Goal: Task Accomplishment & Management: Use online tool/utility

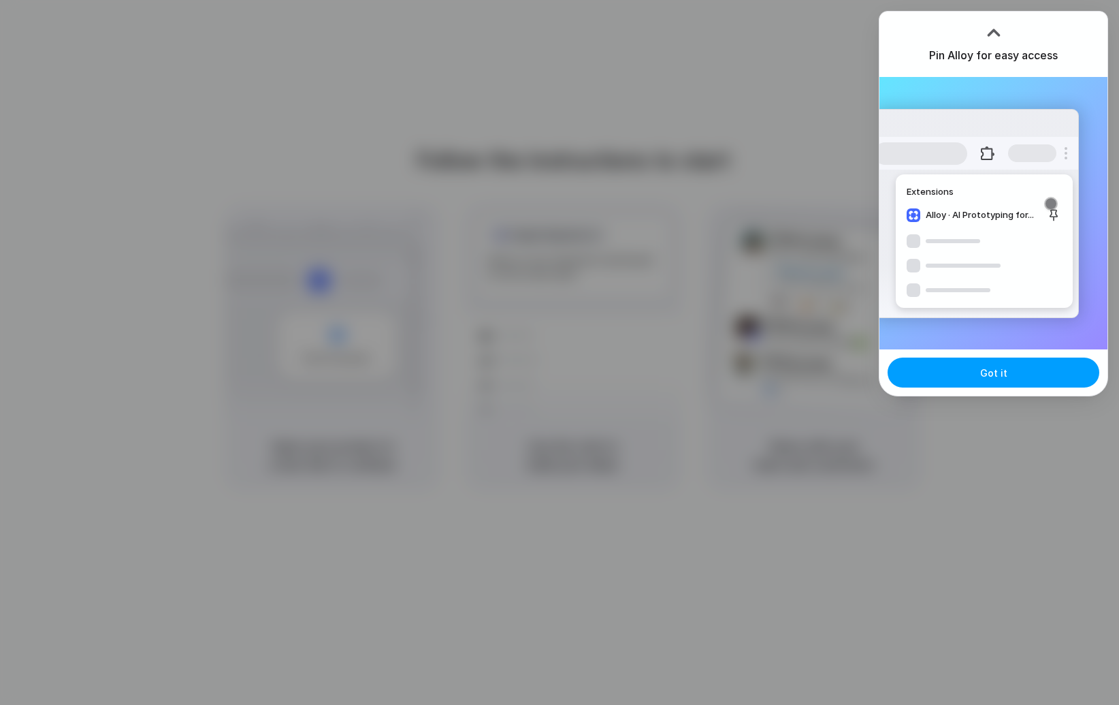
click at [997, 375] on span "Got it" at bounding box center [993, 373] width 27 height 14
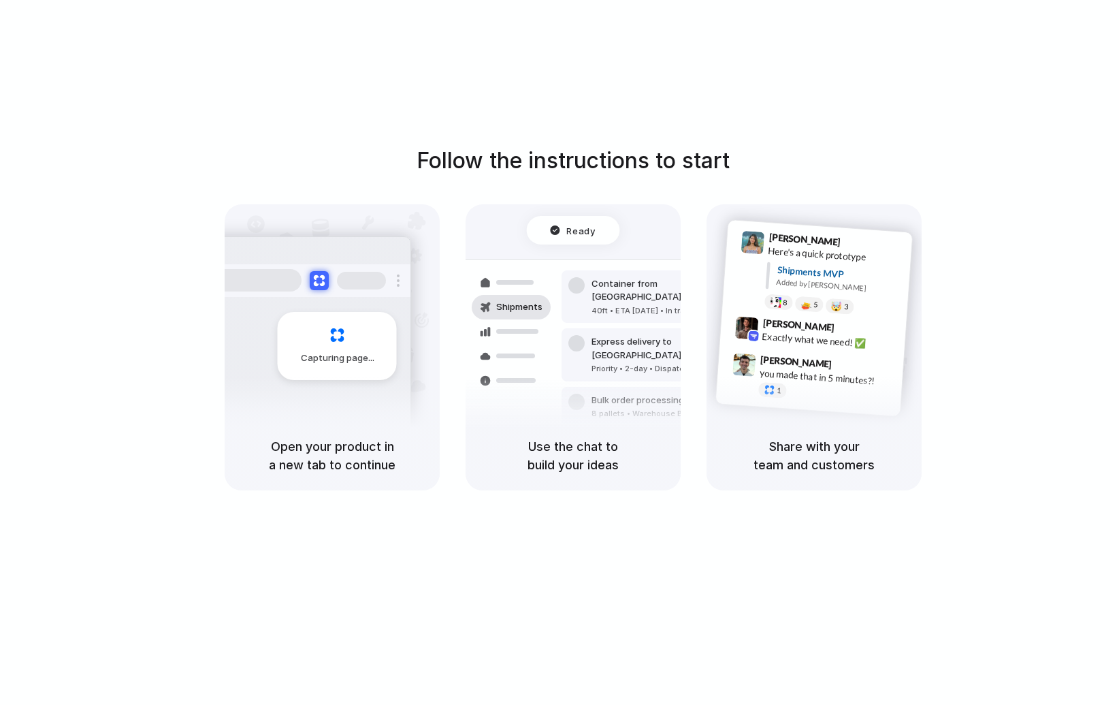
click at [104, 355] on div "Follow the instructions to start Capturing page Open your product in a new tab …" at bounding box center [573, 317] width 1119 height 346
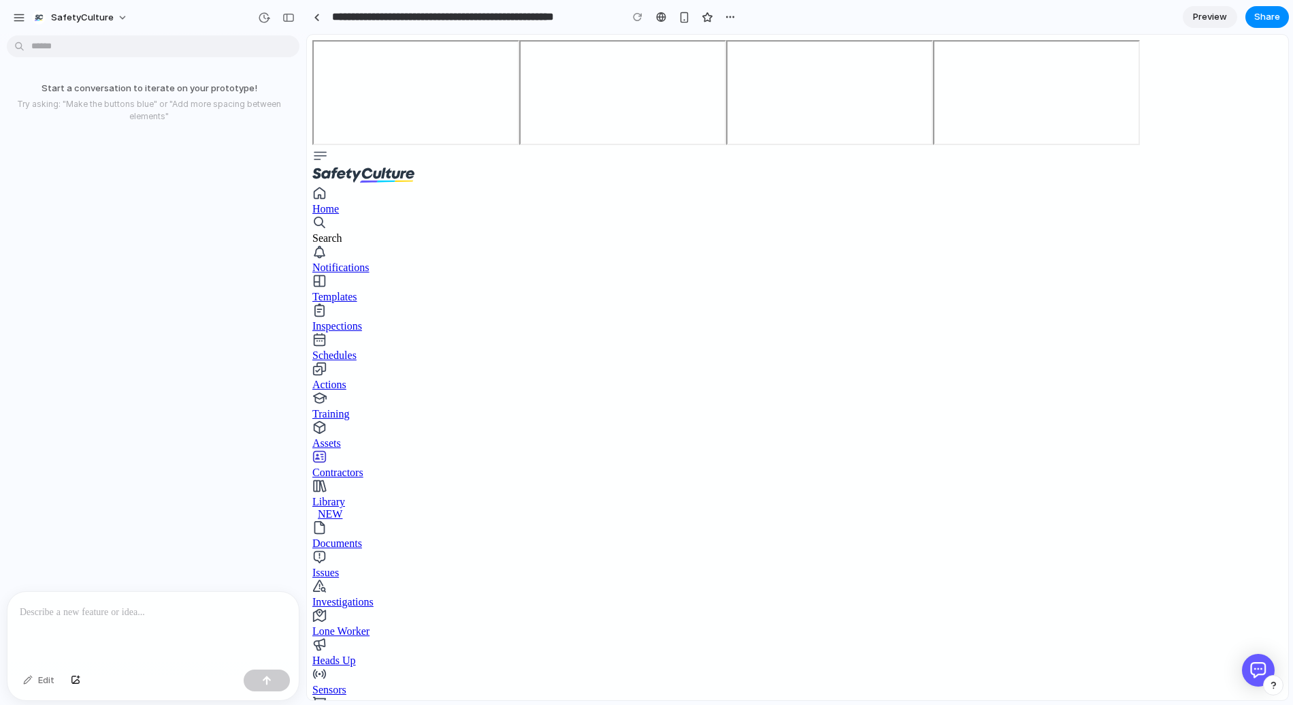
drag, startPoint x: 745, startPoint y: 530, endPoint x: 753, endPoint y: 530, distance: 7.5
click at [142, 622] on div at bounding box center [152, 628] width 291 height 72
click at [191, 403] on div "Start a conversation to iterate on your prototype! Try asking: "Make the button…" at bounding box center [149, 316] width 298 height 550
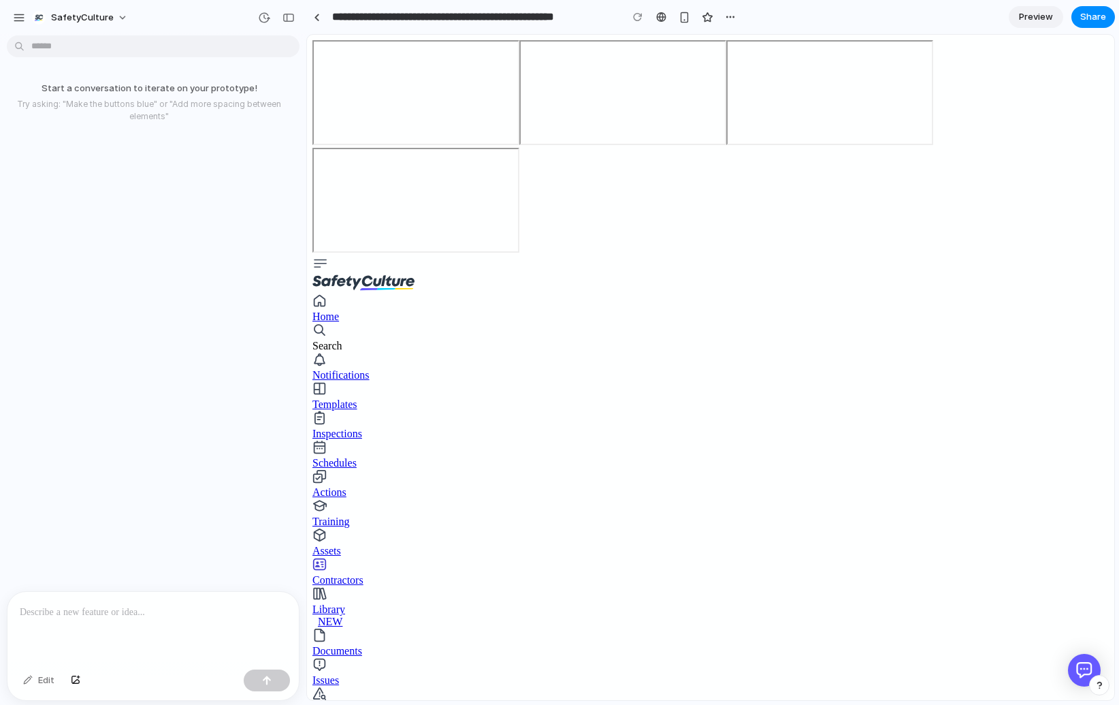
click at [99, 100] on p "Try asking: "Make the buttons blue" or "Add more spacing between elements"" at bounding box center [148, 110] width 287 height 25
click at [136, 613] on p at bounding box center [153, 612] width 267 height 16
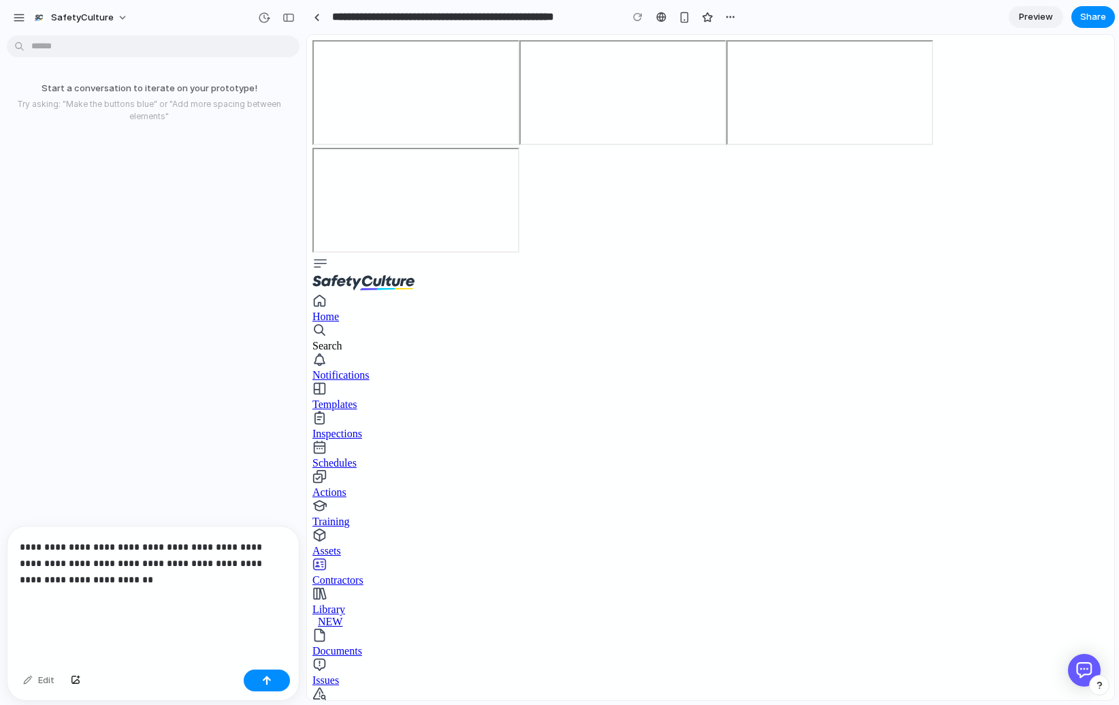
click at [97, 600] on p "**********" at bounding box center [153, 579] width 267 height 82
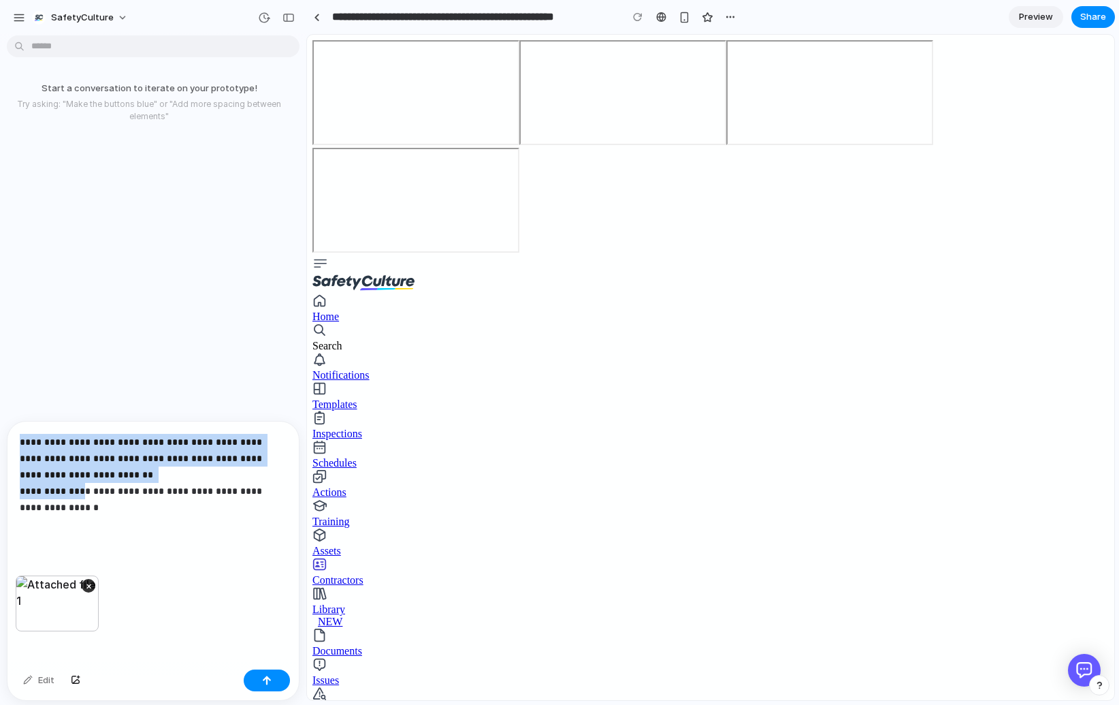
drag, startPoint x: 78, startPoint y: 492, endPoint x: 13, endPoint y: 440, distance: 83.8
click at [13, 440] on div "**********" at bounding box center [152, 498] width 291 height 154
click at [68, 463] on p "**********" at bounding box center [153, 483] width 267 height 98
drag, startPoint x: 74, startPoint y: 508, endPoint x: 12, endPoint y: 442, distance: 90.1
click at [12, 440] on div "**********" at bounding box center [152, 498] width 291 height 154
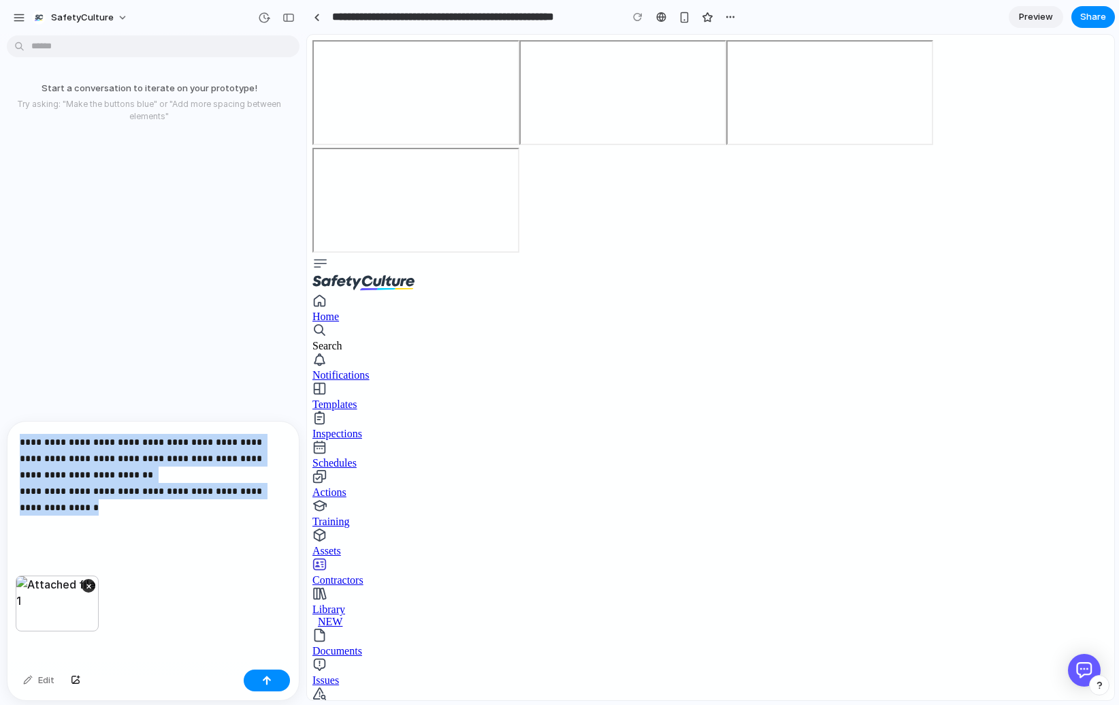
copy p "**********"
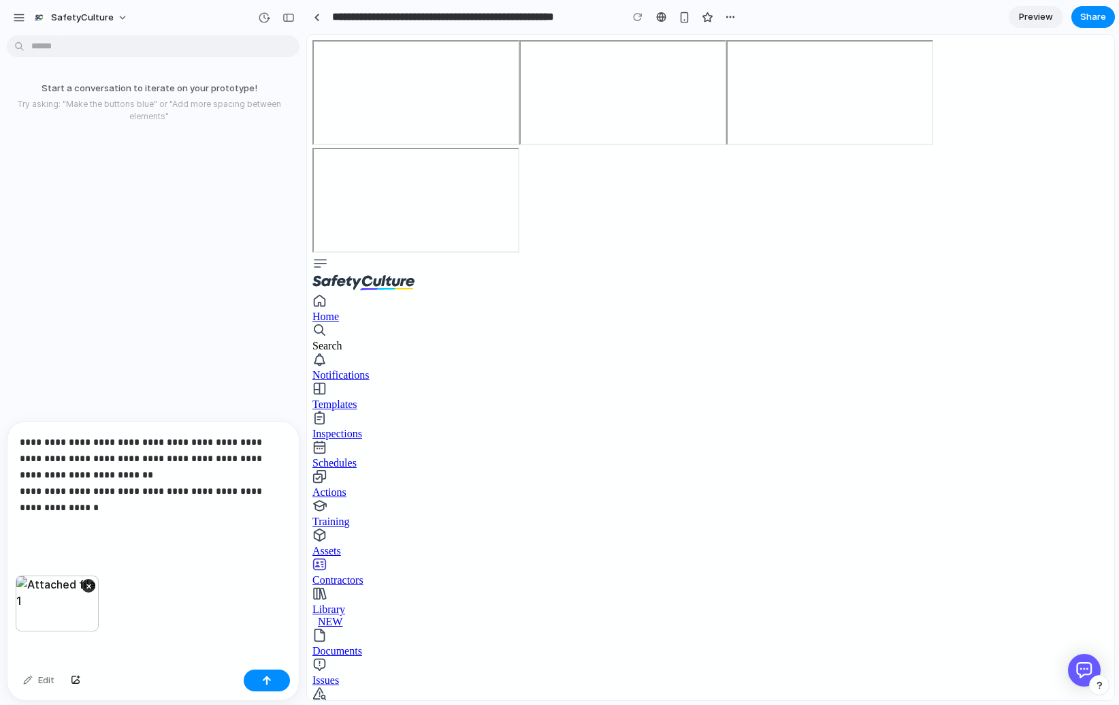
click at [39, 604] on div "×" at bounding box center [57, 603] width 83 height 56
click at [80, 540] on div "**********" at bounding box center [152, 498] width 291 height 154
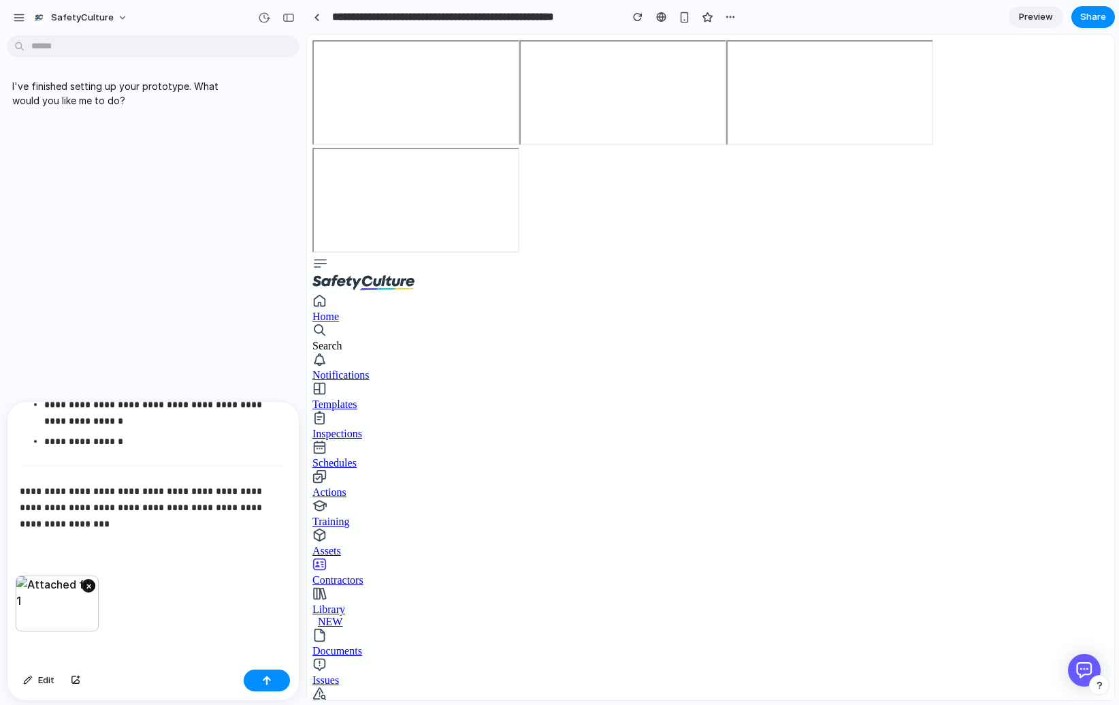
click at [88, 587] on button "×" at bounding box center [89, 586] width 14 height 14
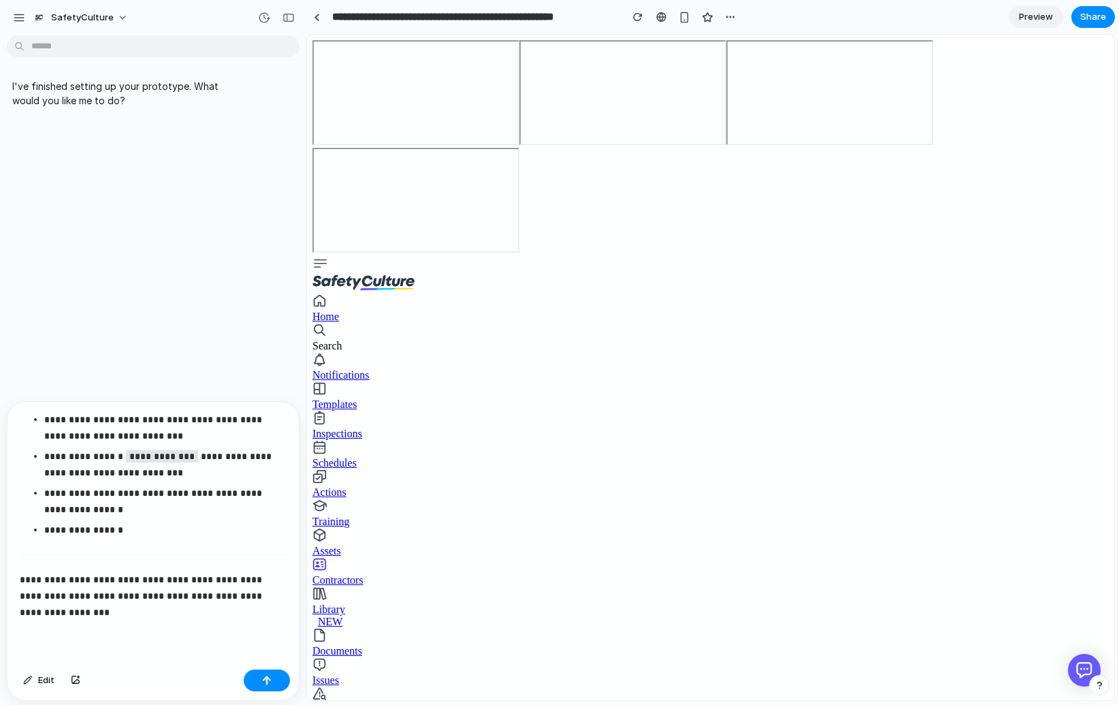
scroll to position [2442, 0]
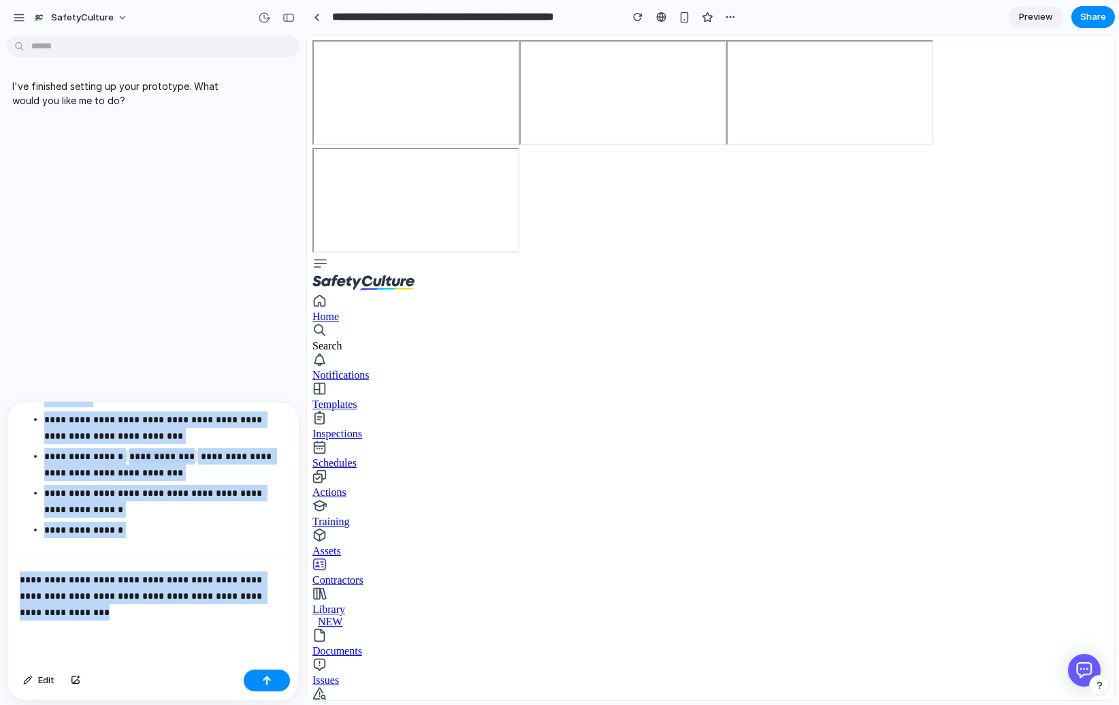
drag, startPoint x: 124, startPoint y: 640, endPoint x: 17, endPoint y: 540, distance: 146.4
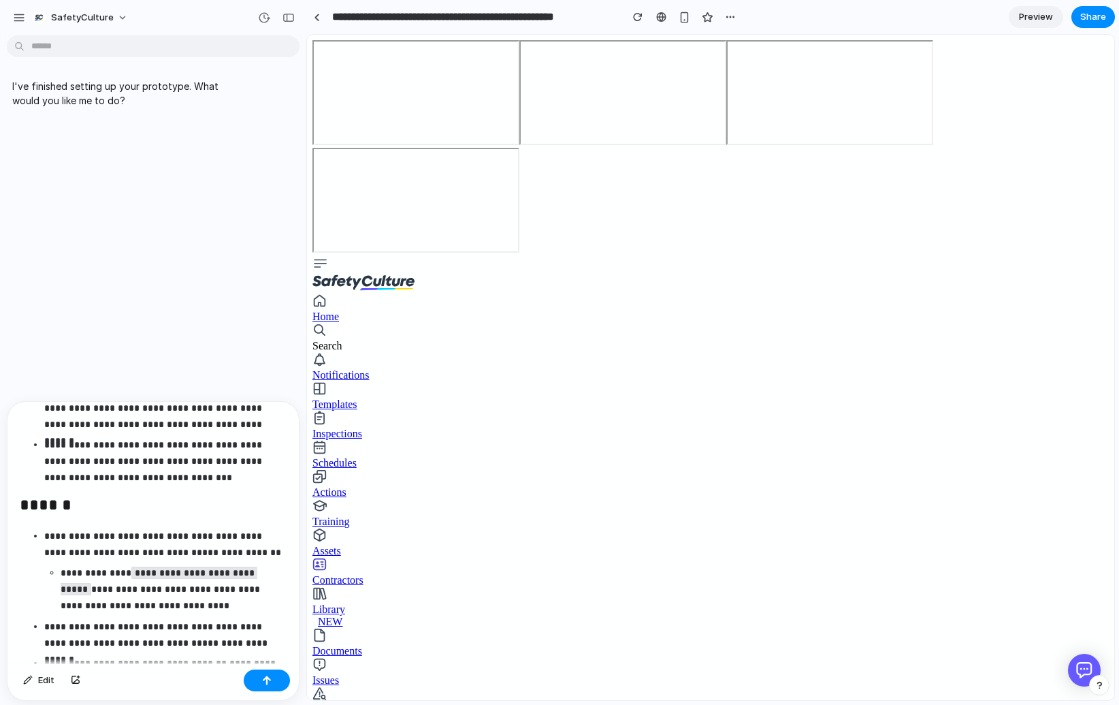
scroll to position [0, 0]
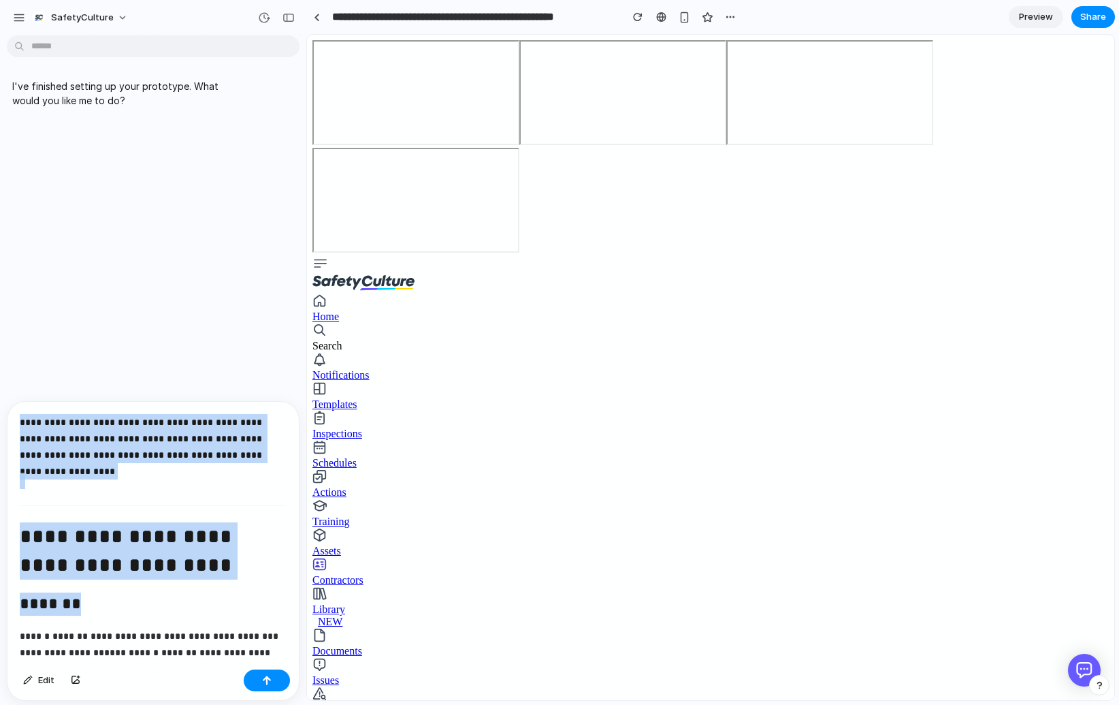
drag, startPoint x: 24, startPoint y: 414, endPoint x: 234, endPoint y: 604, distance: 283.9
click at [237, 566] on h1 "**********" at bounding box center [153, 552] width 267 height 60
drag, startPoint x: 229, startPoint y: 566, endPoint x: 18, endPoint y: 419, distance: 257.2
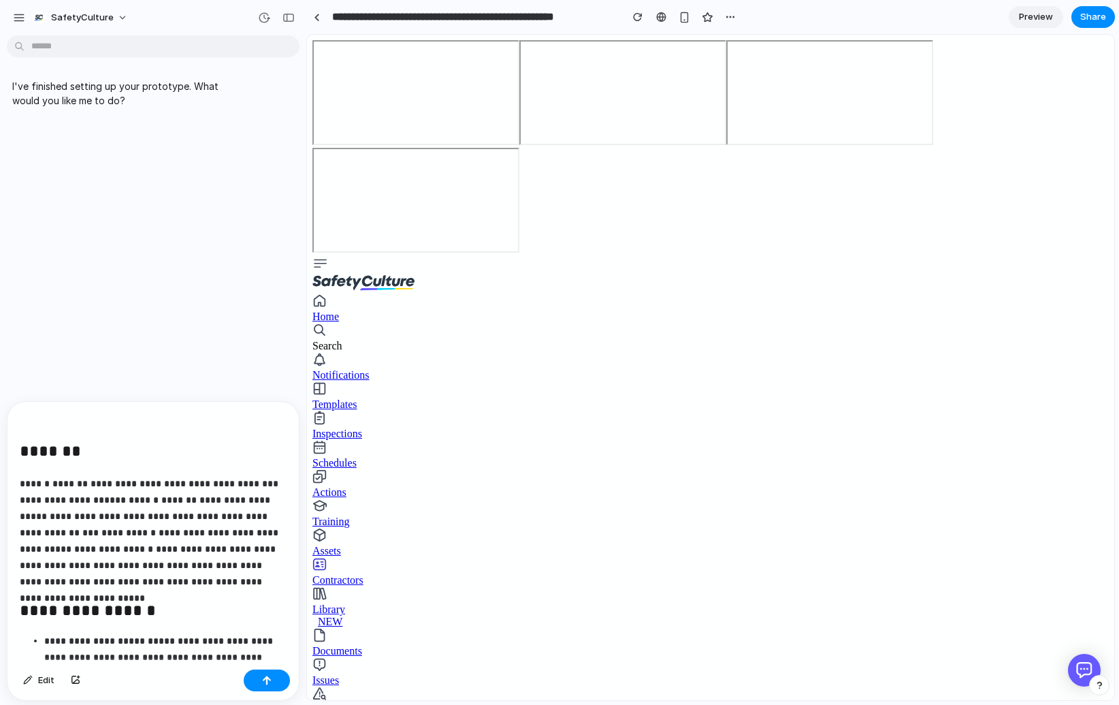
click at [20, 450] on h2 "*******" at bounding box center [153, 453] width 267 height 26
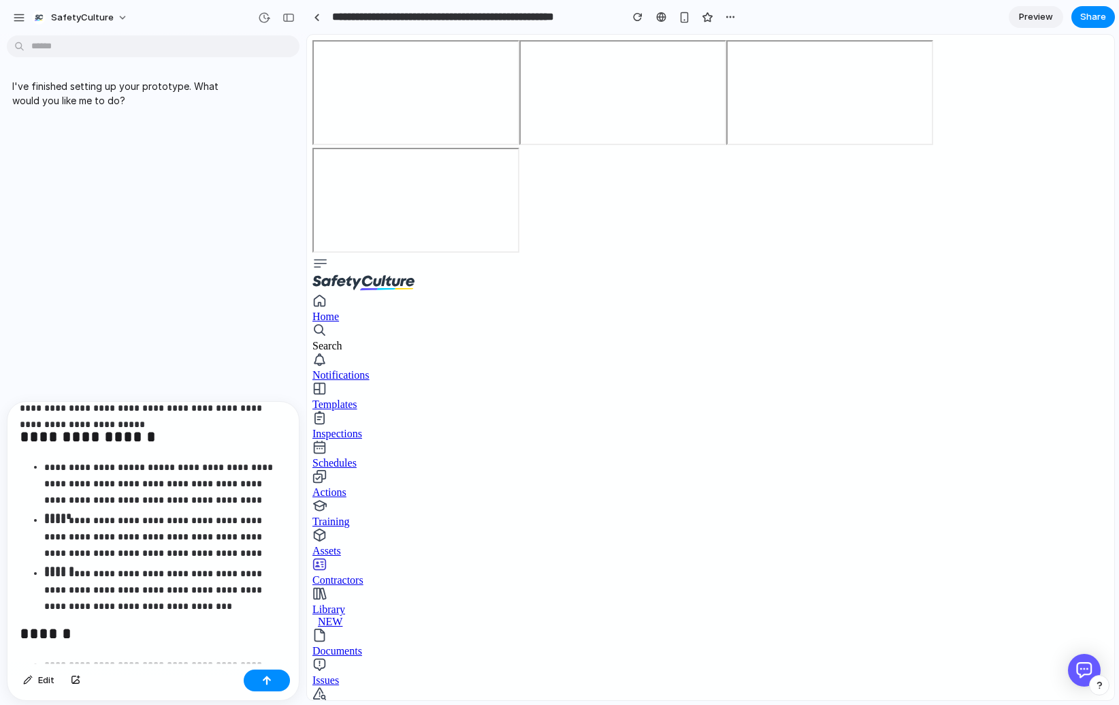
scroll to position [143, 0]
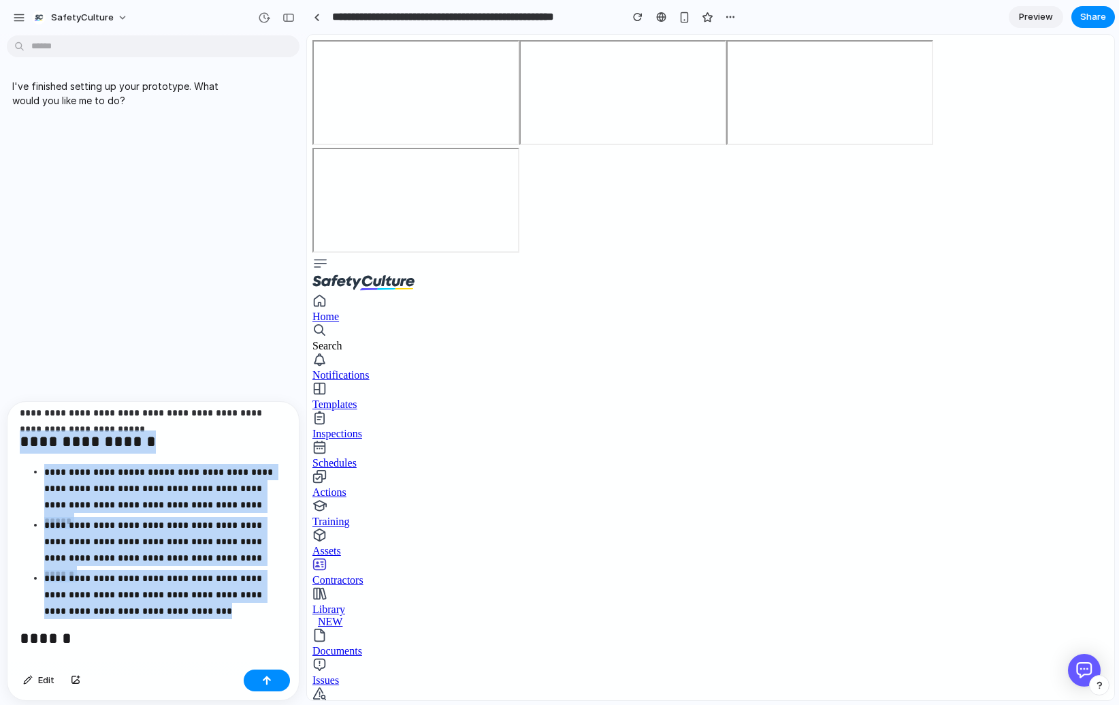
drag, startPoint x: 21, startPoint y: 437, endPoint x: 240, endPoint y: 606, distance: 276.7
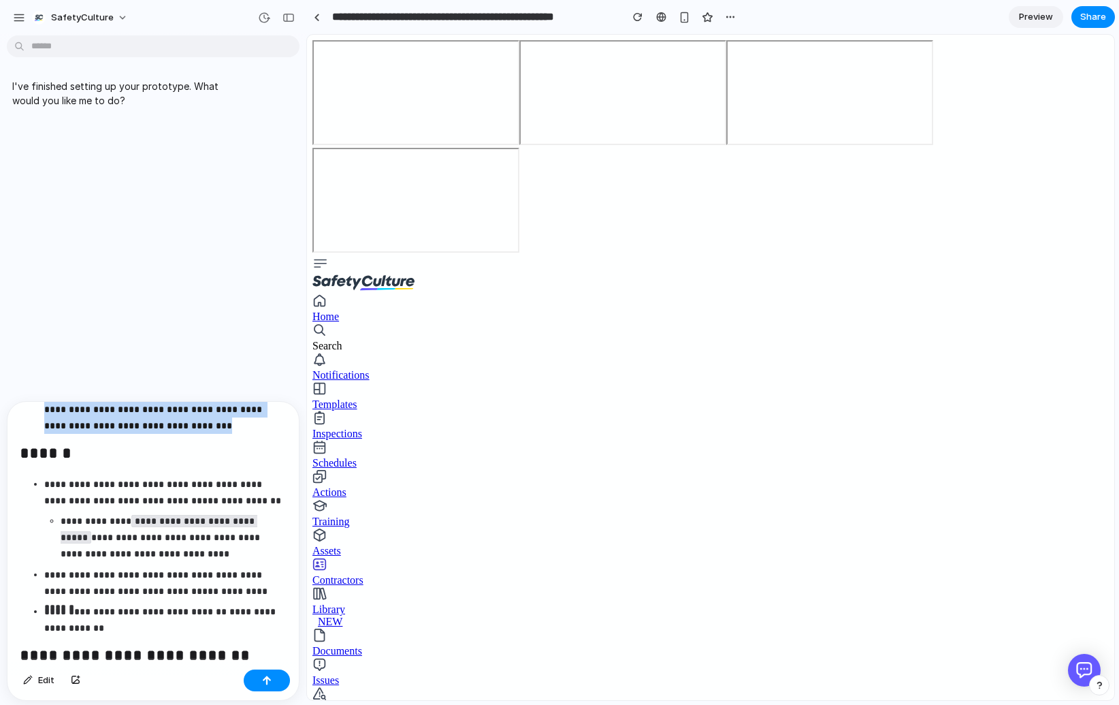
scroll to position [346, 0]
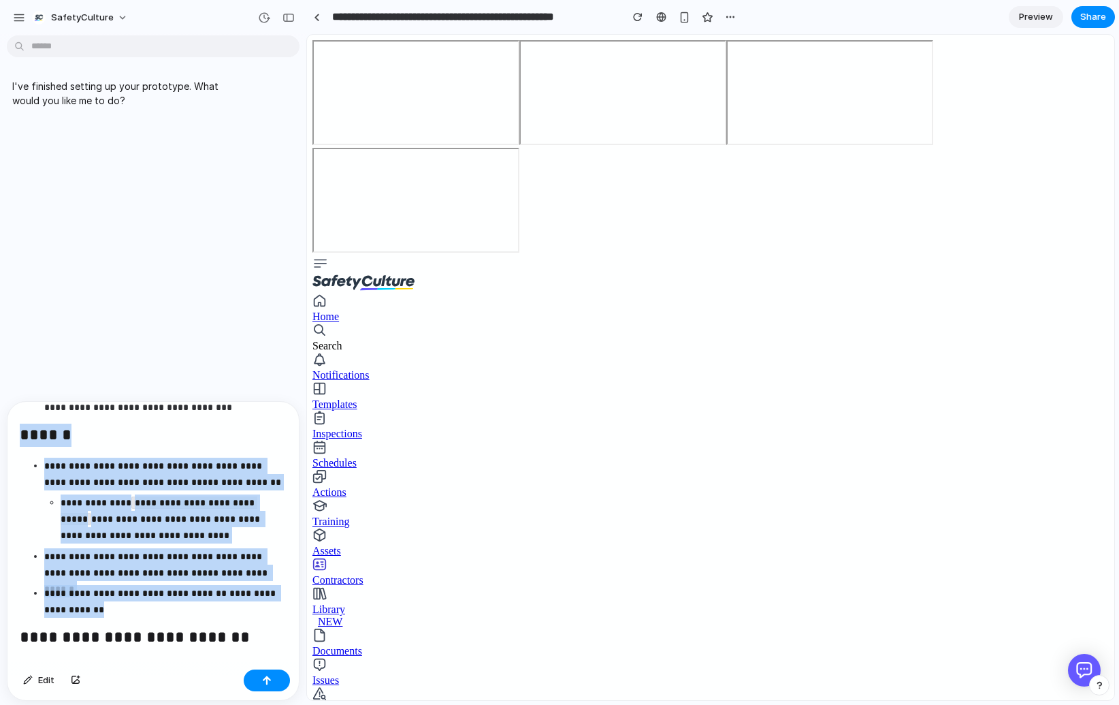
drag, startPoint x: 17, startPoint y: 424, endPoint x: 125, endPoint y: 616, distance: 220.4
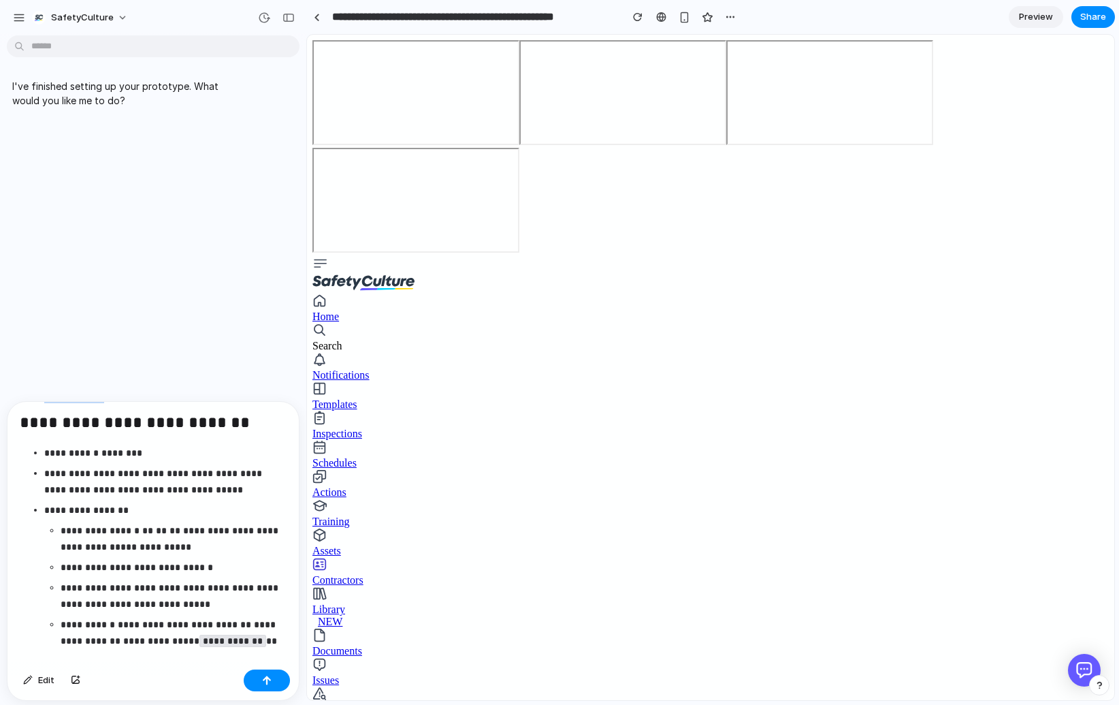
scroll to position [610, 0]
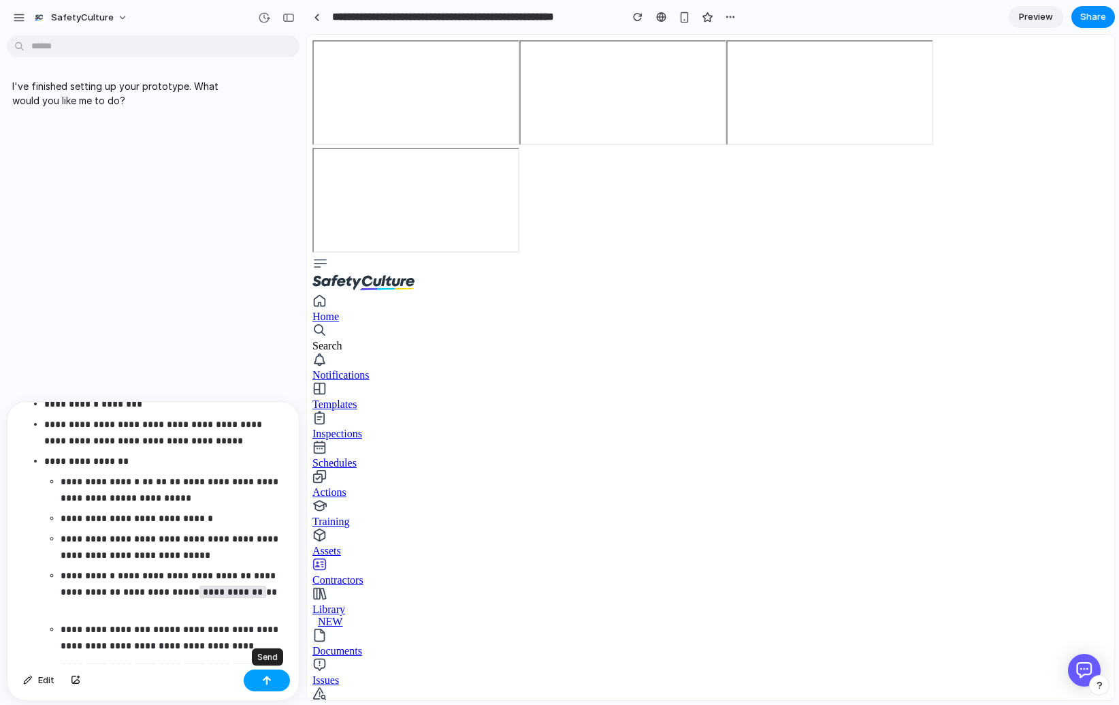
click at [270, 677] on div "button" at bounding box center [267, 680] width 10 height 10
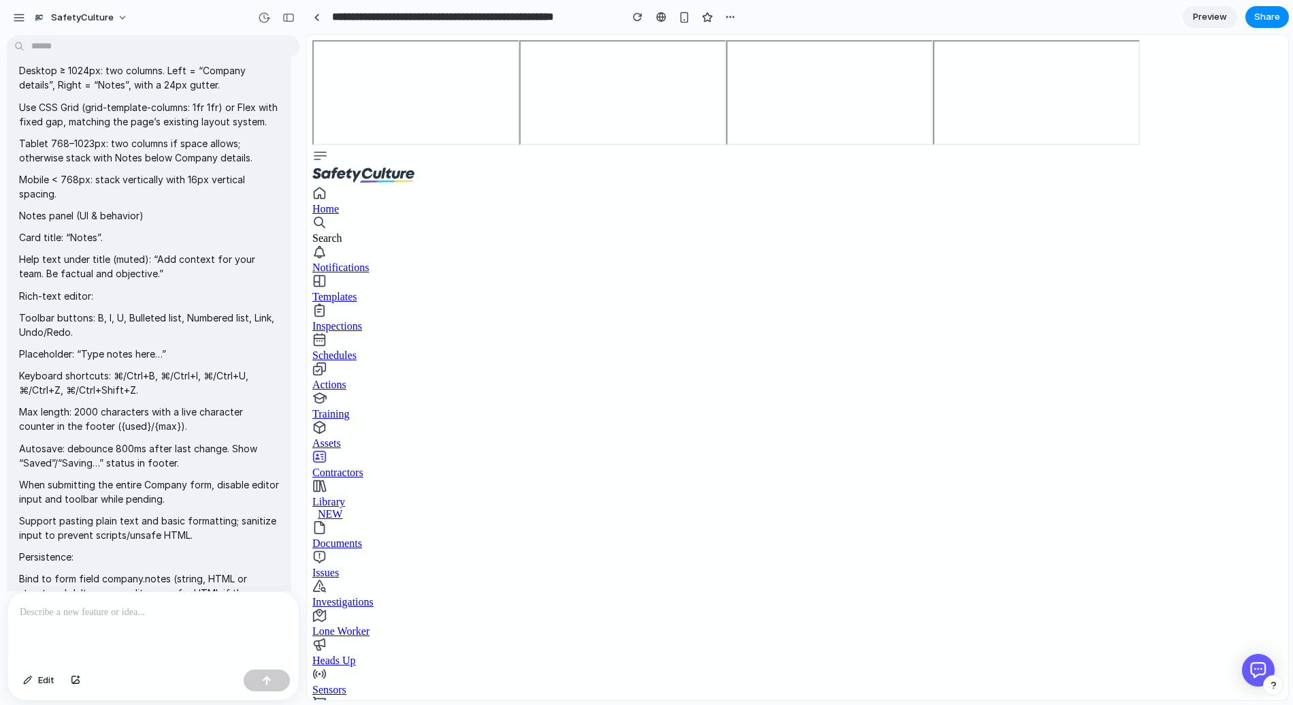
scroll to position [0, 0]
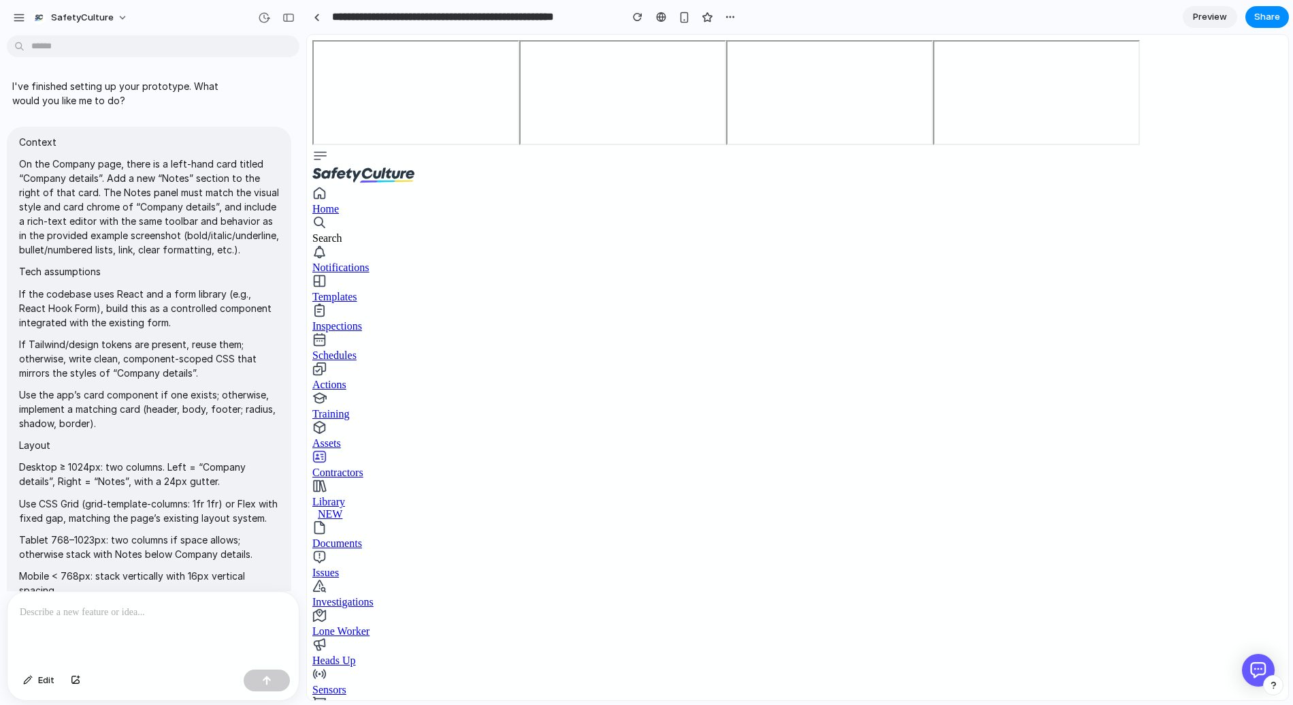
click at [189, 316] on p "If the codebase uses React and a form library (e.g., React Hook Form), build th…" at bounding box center [149, 308] width 260 height 43
click at [132, 613] on p at bounding box center [153, 612] width 267 height 16
click at [115, 640] on div at bounding box center [152, 628] width 291 height 72
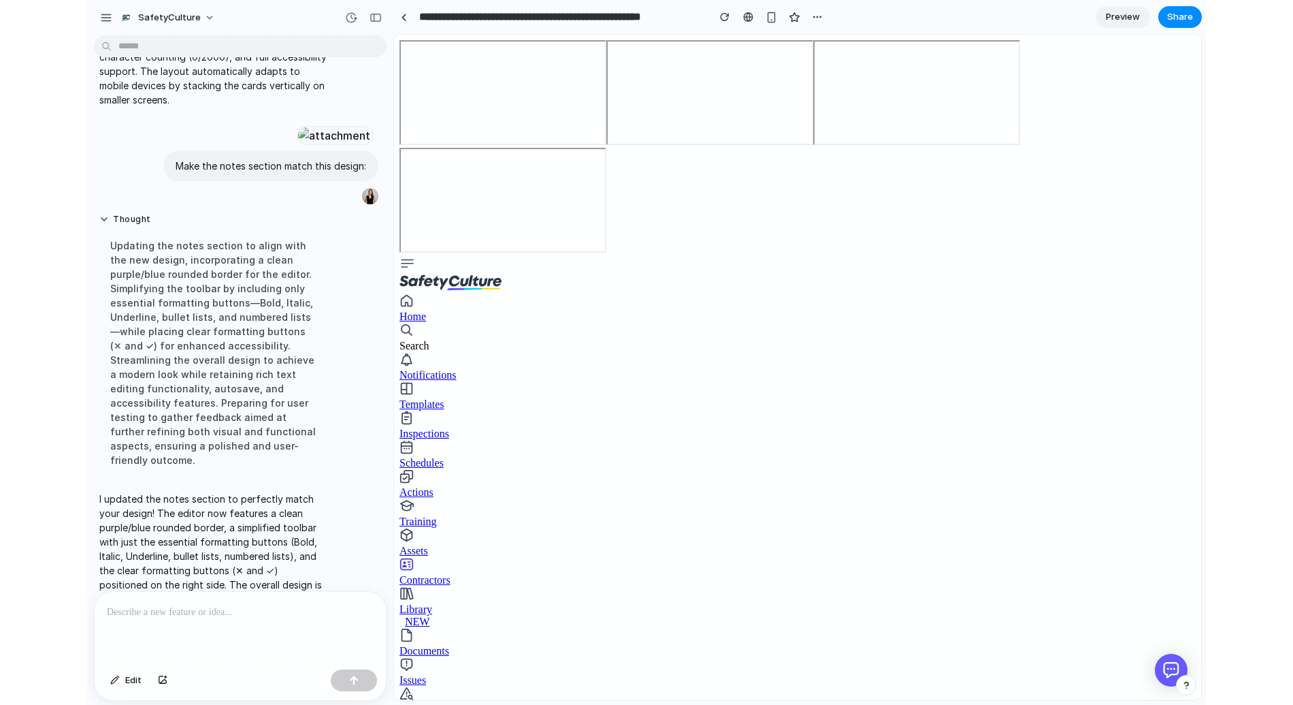
scroll to position [2464, 0]
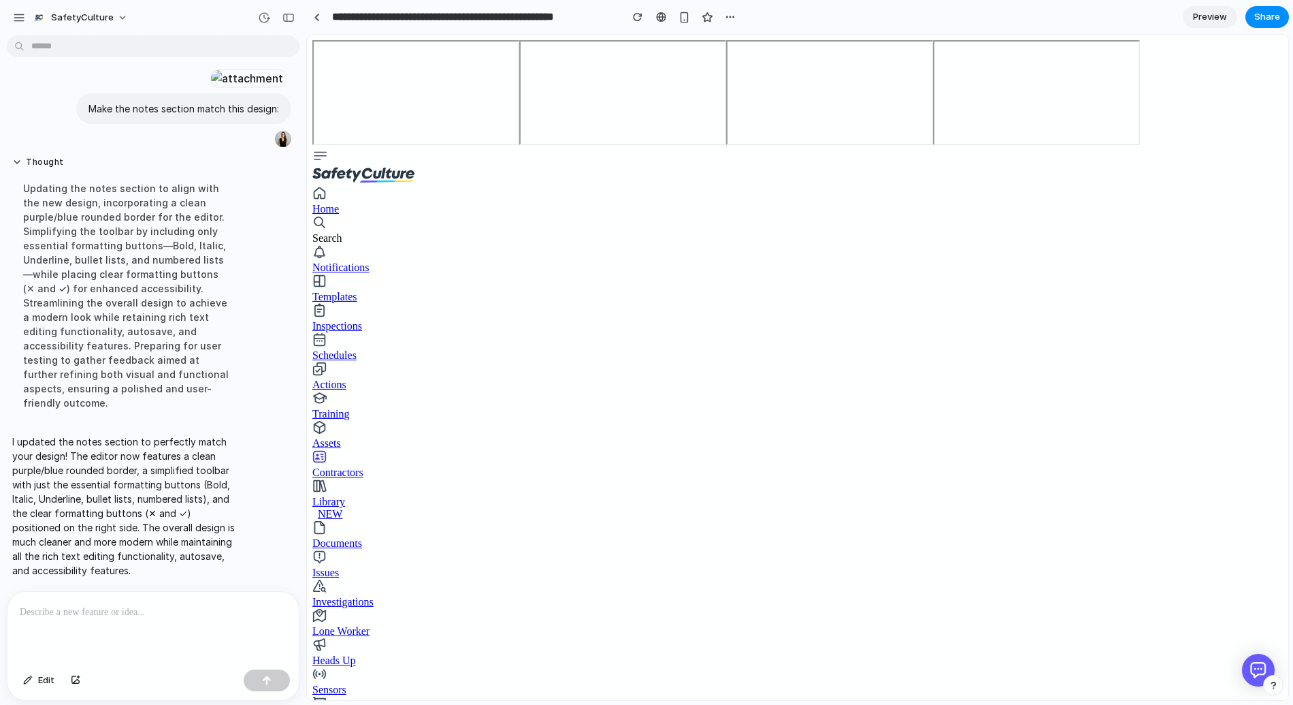
click at [223, 399] on div "Updating the notes section to align with the new design, incorporating a clean …" at bounding box center [125, 295] width 227 height 245
click at [23, 686] on button "Edit" at bounding box center [38, 680] width 45 height 22
click at [1063, 583] on div at bounding box center [798, 367] width 981 height 664
click at [1118, 630] on button "button" at bounding box center [1231, 624] width 22 height 22
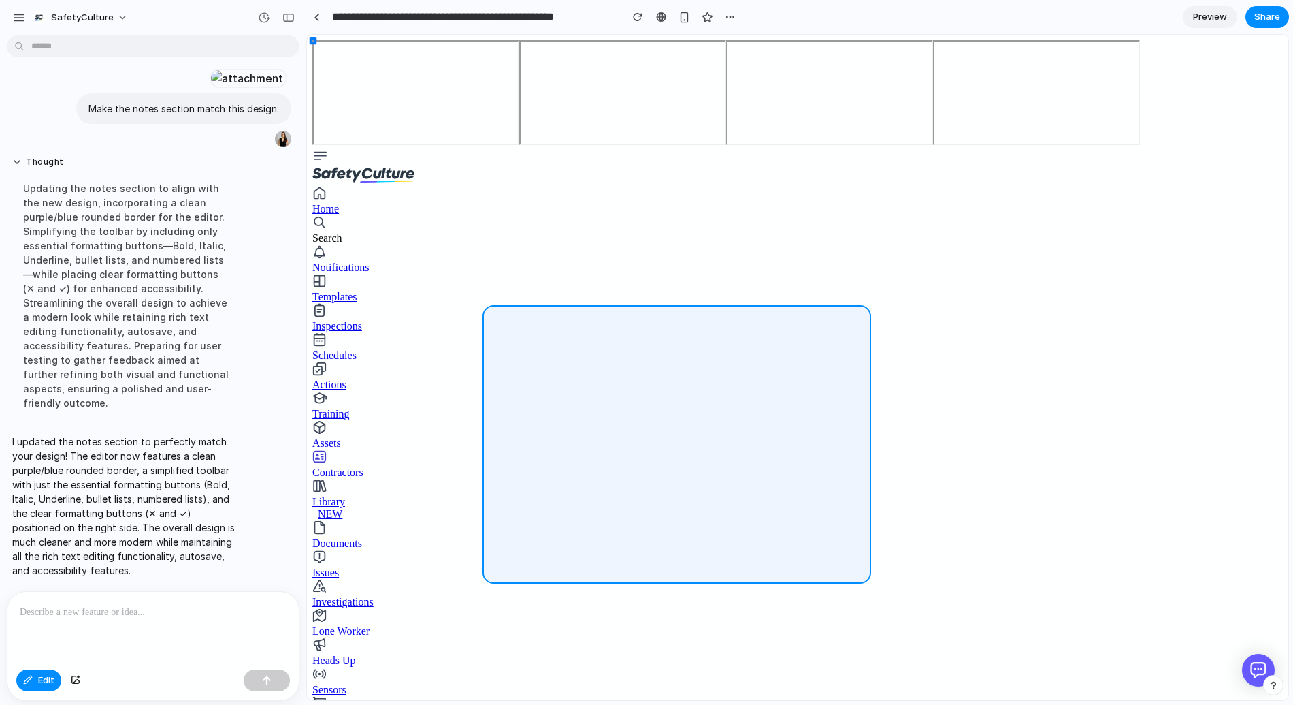
click at [722, 322] on div at bounding box center [798, 367] width 981 height 664
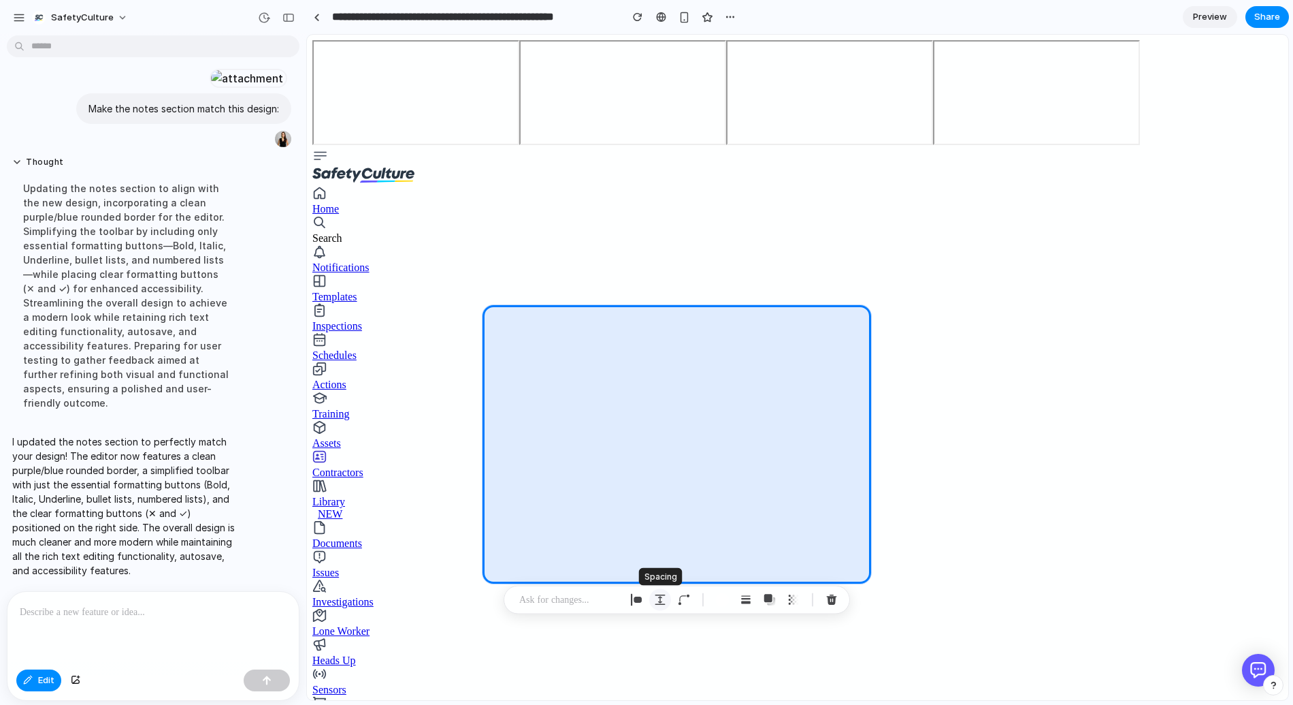
click at [664, 598] on div "button" at bounding box center [660, 600] width 12 height 12
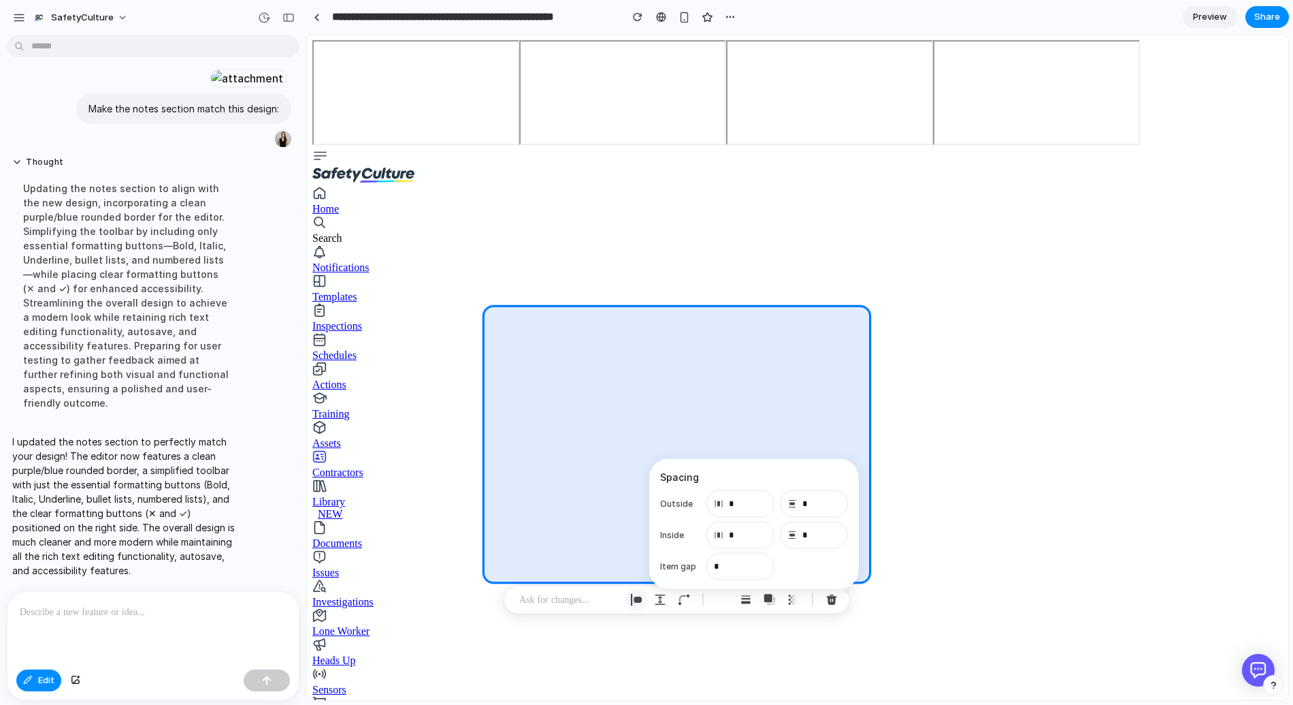
click at [636, 596] on div "button" at bounding box center [636, 600] width 12 height 12
select select "******"
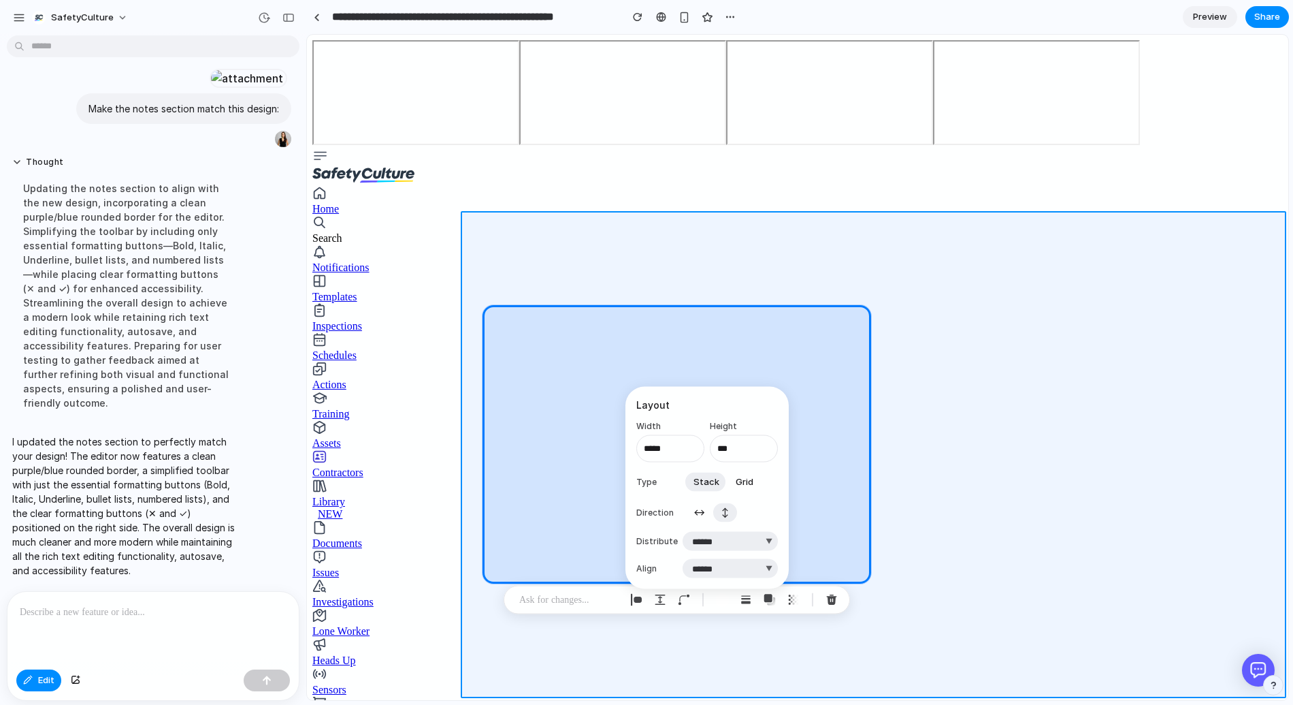
click at [834, 673] on div at bounding box center [798, 367] width 981 height 664
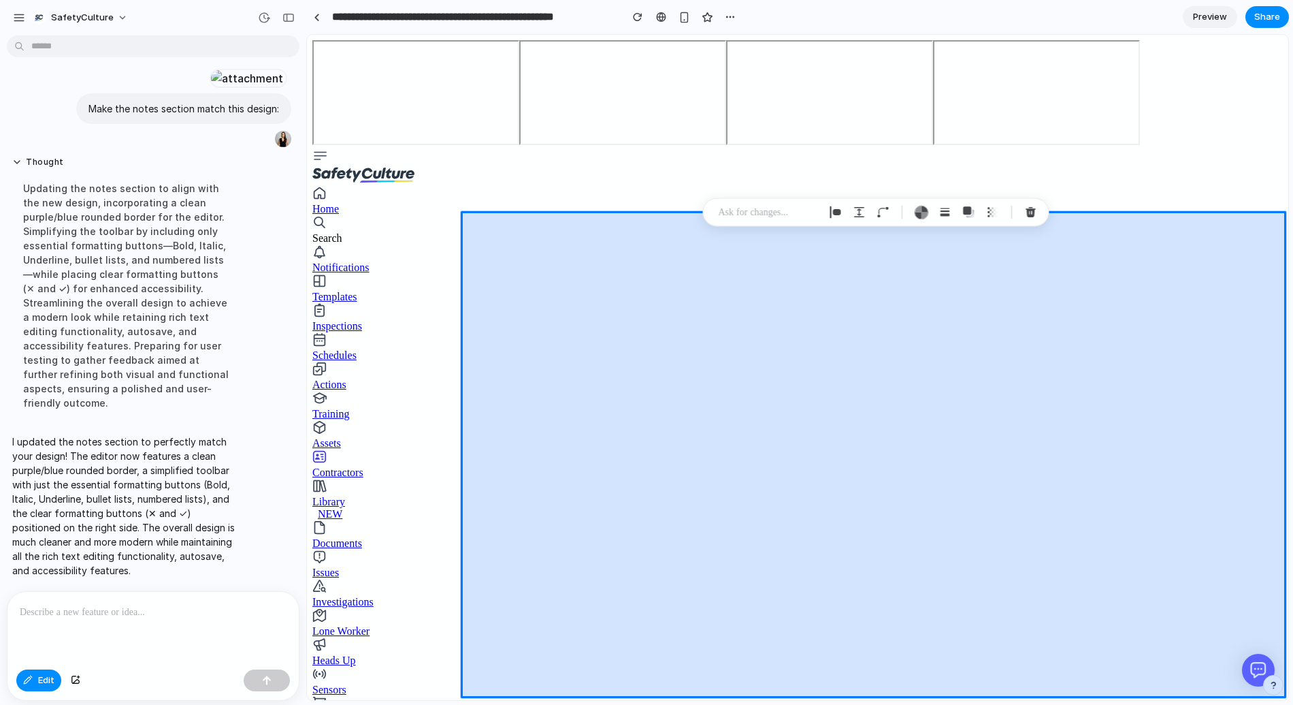
click at [830, 587] on div at bounding box center [798, 367] width 981 height 664
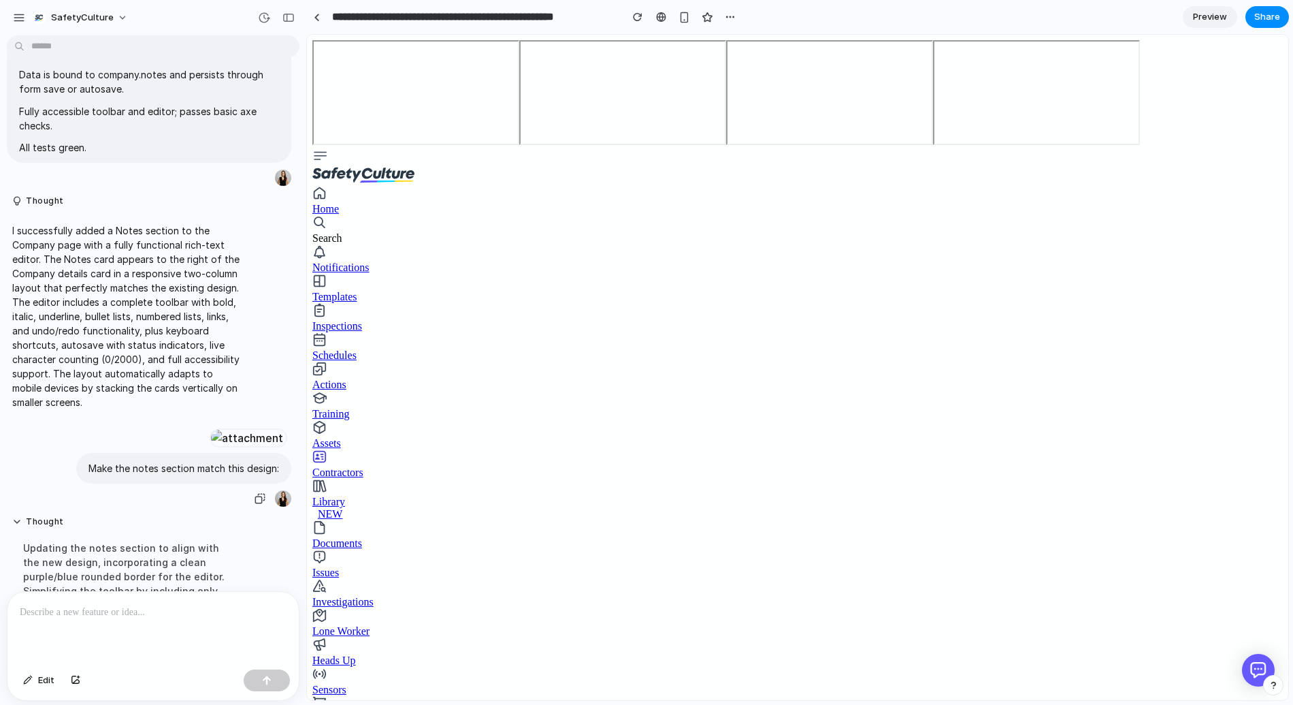
scroll to position [2038, 0]
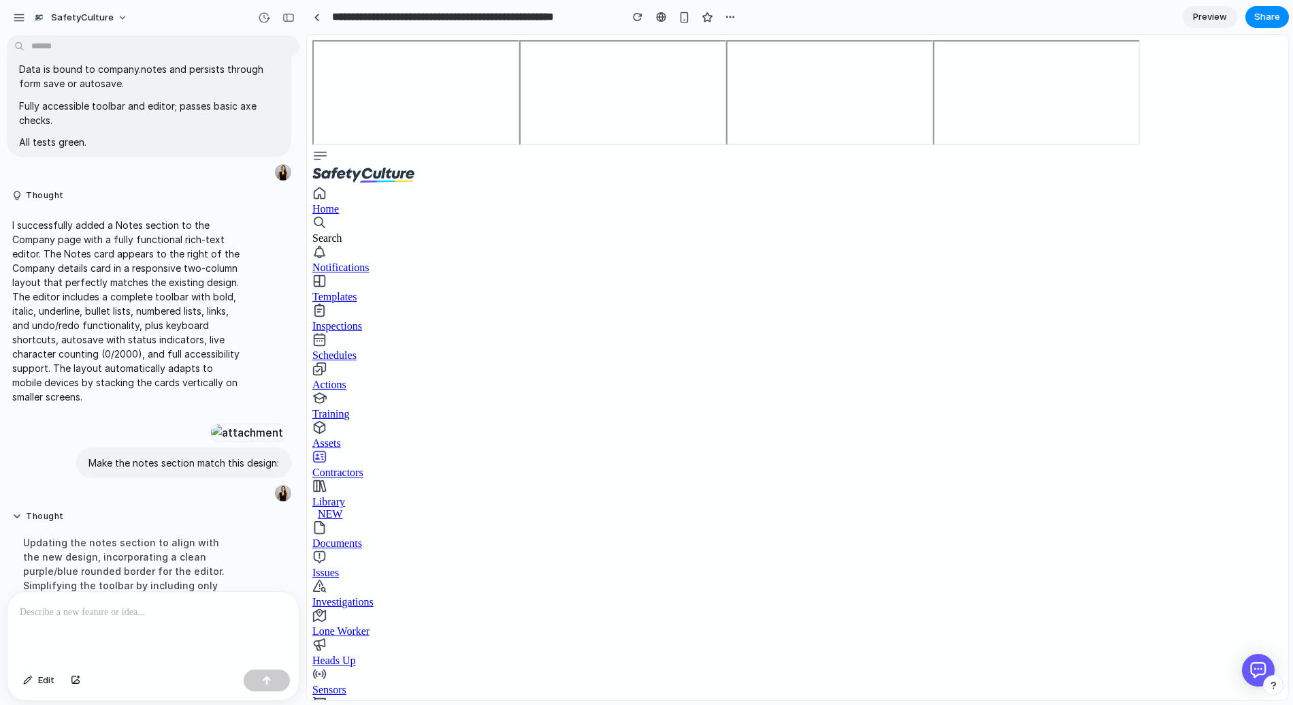
click at [94, 638] on div at bounding box center [152, 628] width 291 height 72
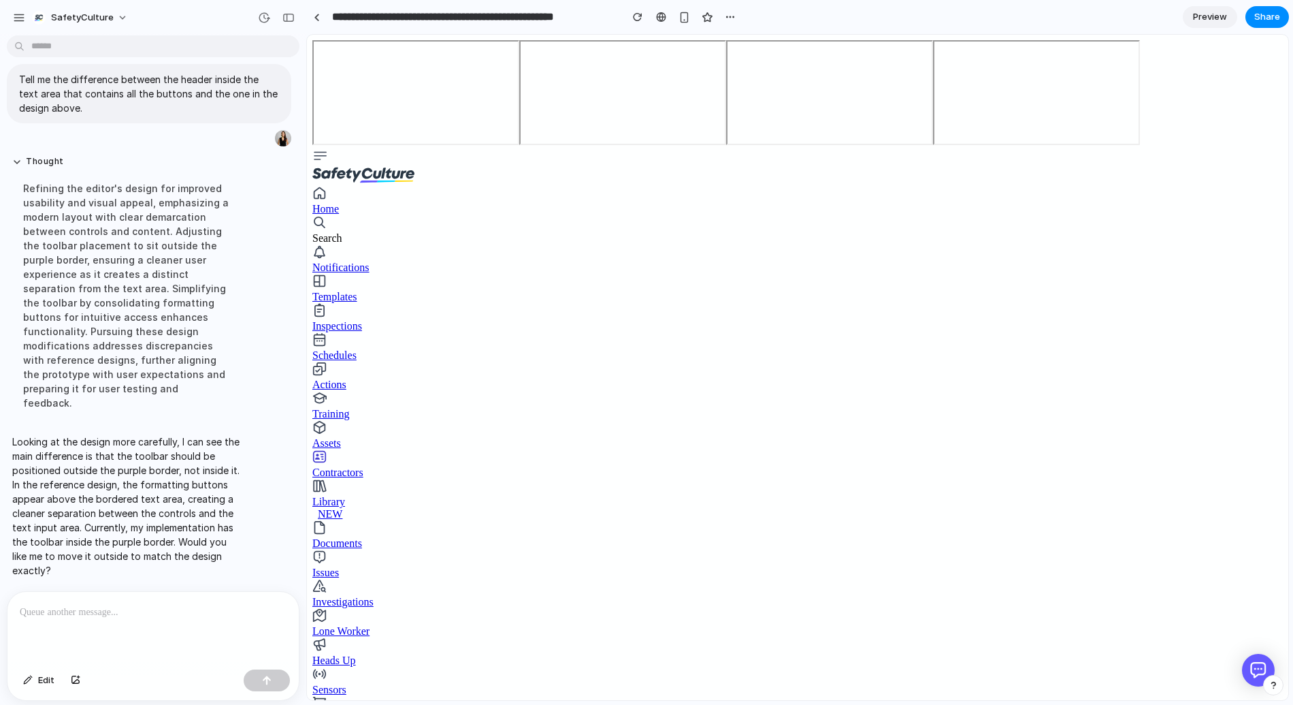
scroll to position [2745, 0]
click at [119, 453] on p "Looking at the design more carefully, I can see the main difference is that the…" at bounding box center [125, 505] width 227 height 143
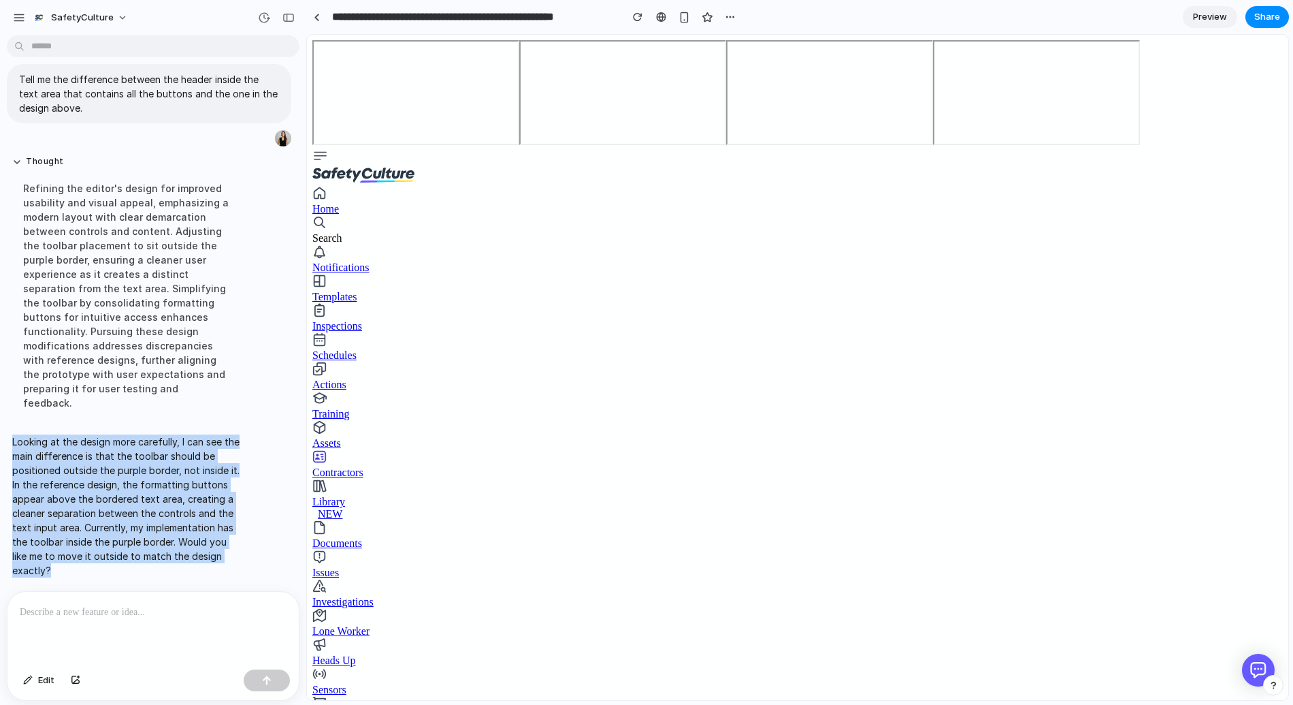
click at [119, 453] on p "Looking at the design more carefully, I can see the main difference is that the…" at bounding box center [125, 505] width 227 height 143
click at [54, 452] on p "Looking at the design more carefully, I can see the main difference is that the…" at bounding box center [125, 505] width 227 height 143
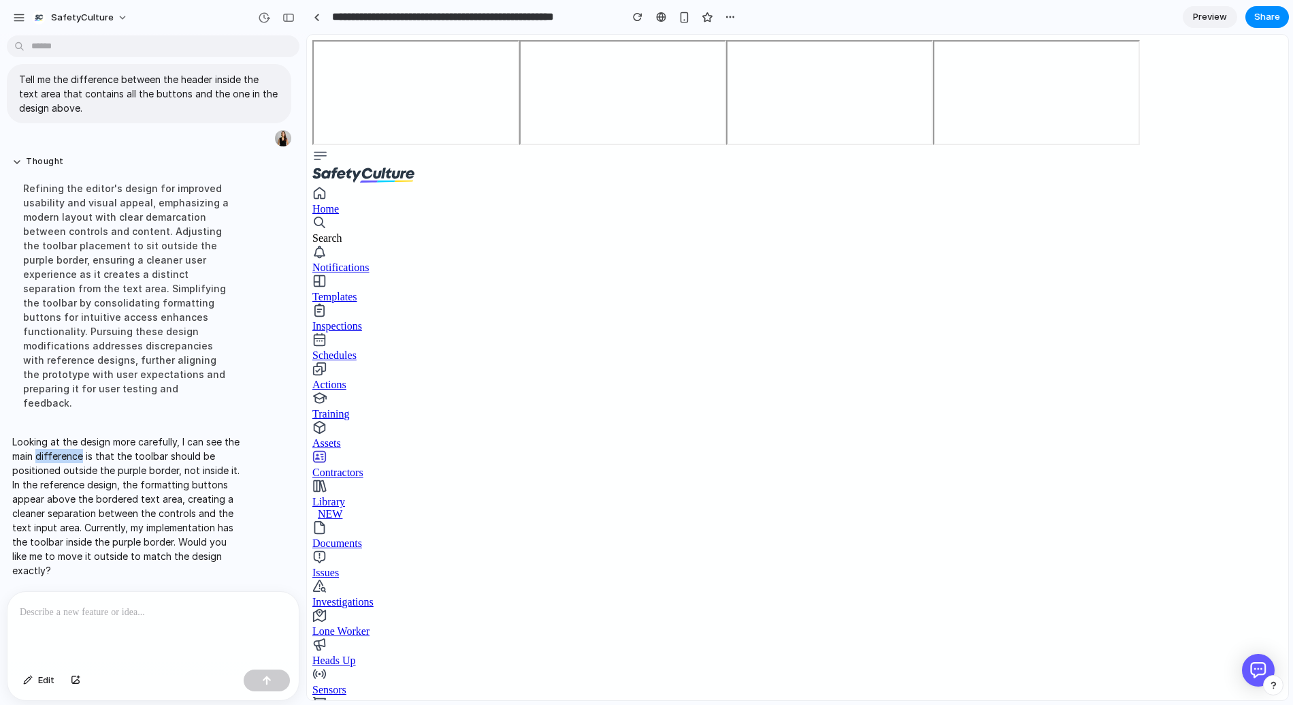
click at [54, 452] on p "Looking at the design more carefully, I can see the main difference is that the…" at bounding box center [125, 505] width 227 height 143
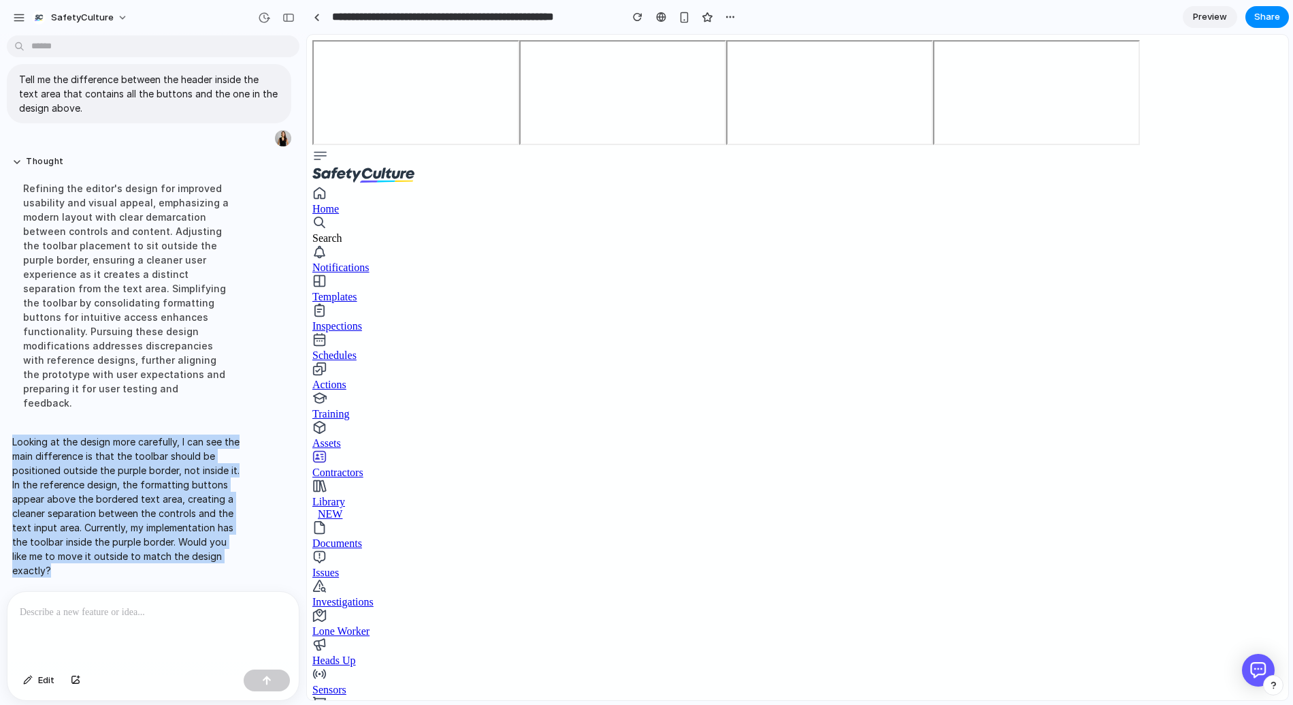
click at [54, 452] on p "Looking at the design more carefully, I can see the main difference is that the…" at bounding box center [125, 505] width 227 height 143
click at [41, 464] on p "Looking at the design more carefully, I can see the main difference is that the…" at bounding box center [125, 505] width 227 height 143
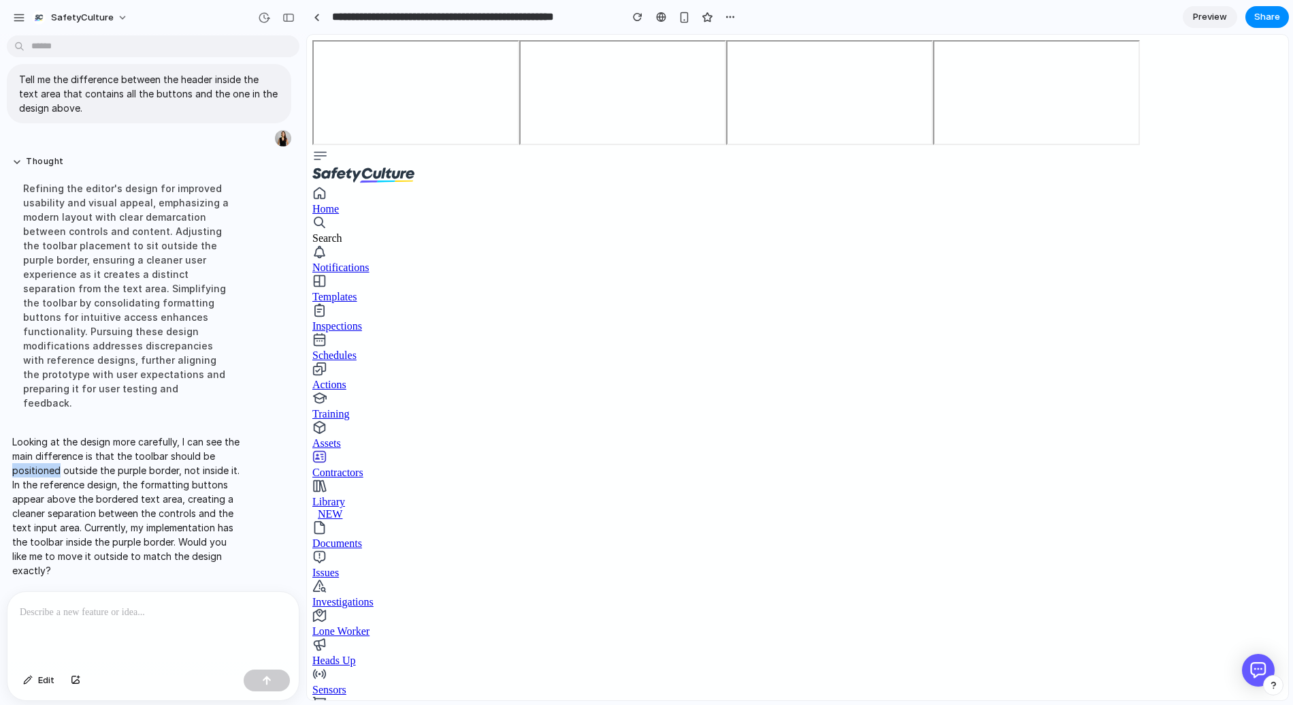
click at [41, 464] on p "Looking at the design more carefully, I can see the main difference is that the…" at bounding box center [125, 505] width 227 height 143
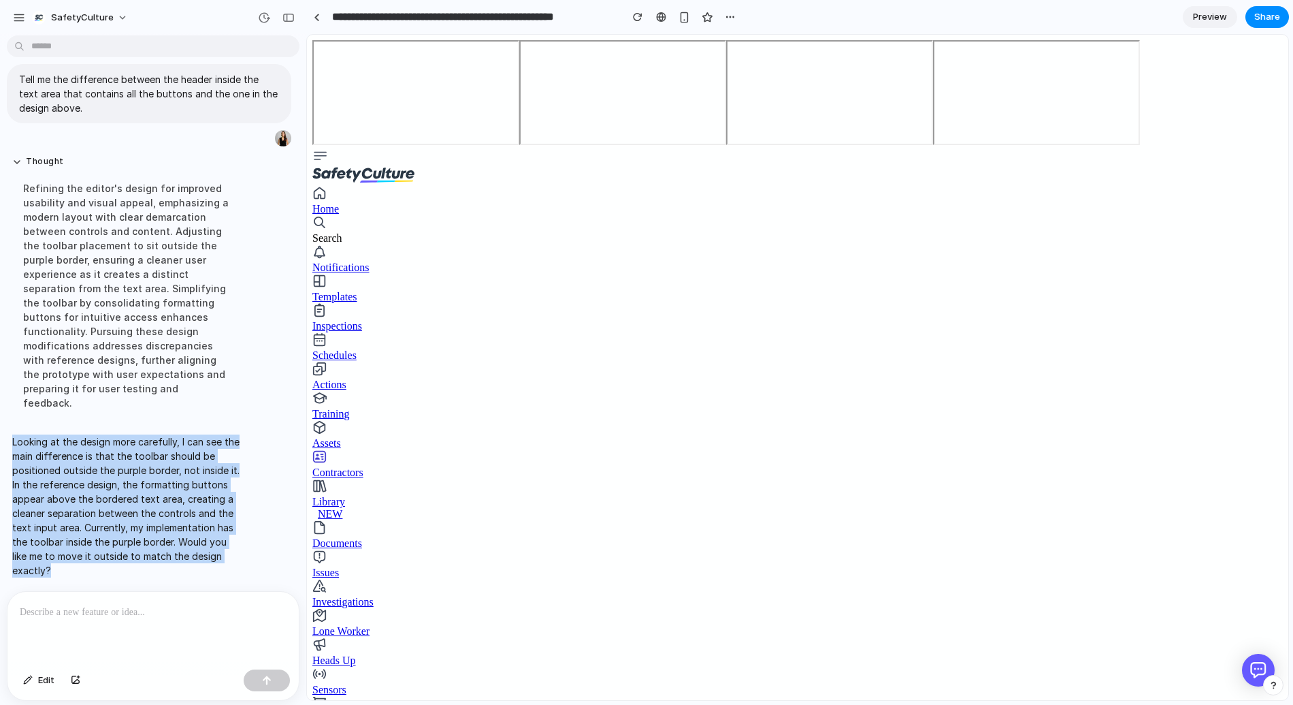
click at [41, 464] on p "Looking at the design more carefully, I can see the main difference is that the…" at bounding box center [125, 505] width 227 height 143
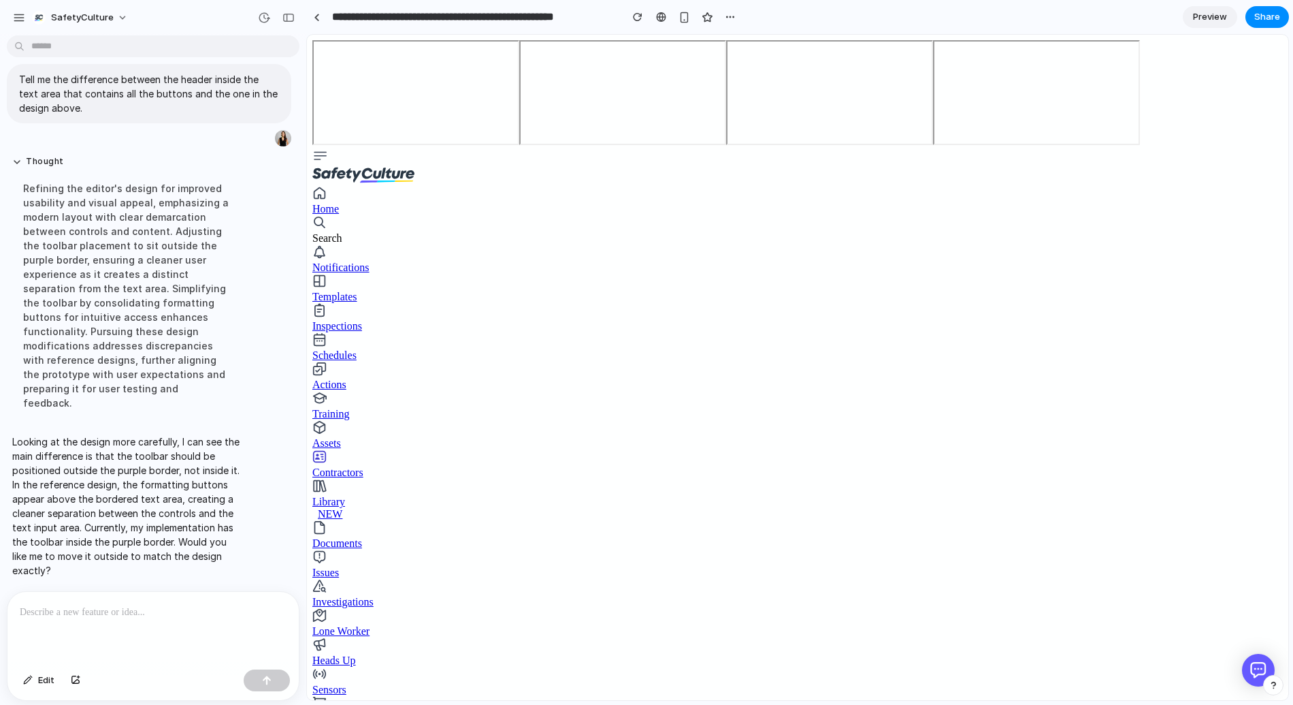
click at [139, 622] on div at bounding box center [152, 628] width 291 height 72
click at [261, 10] on button "button" at bounding box center [264, 18] width 22 height 22
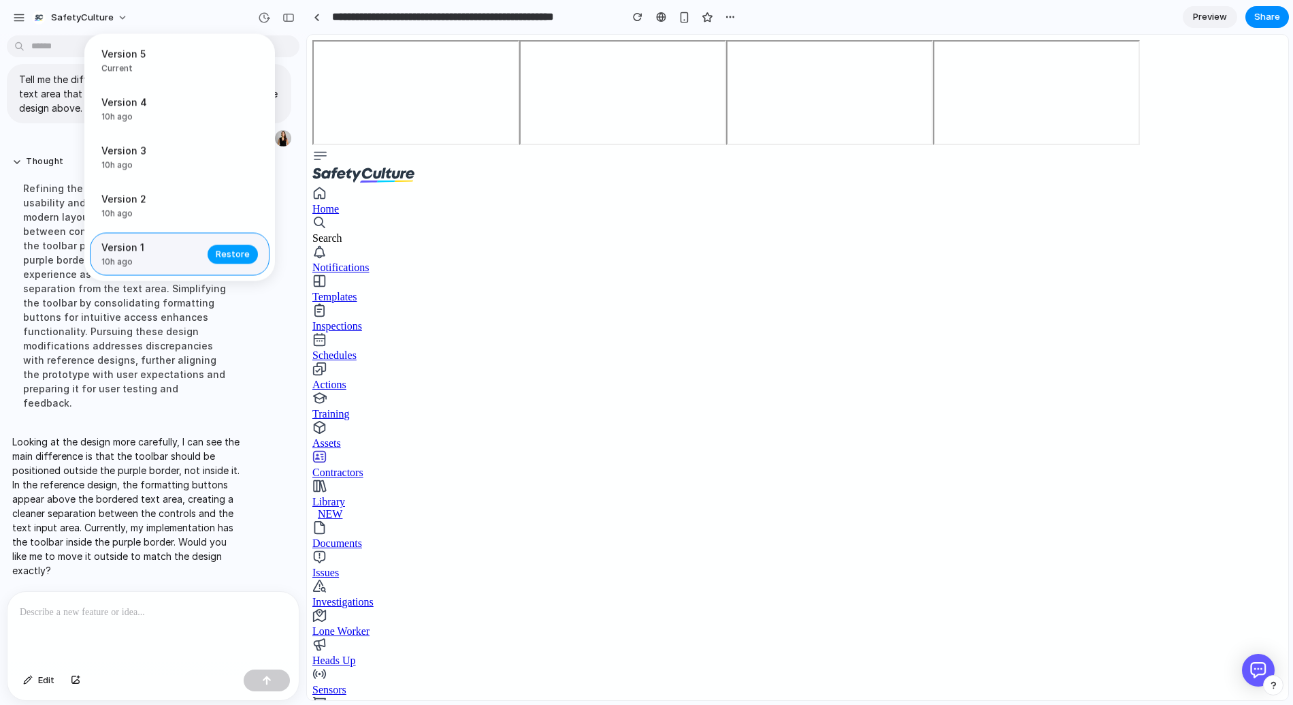
click at [238, 254] on span "Restore" at bounding box center [233, 254] width 34 height 14
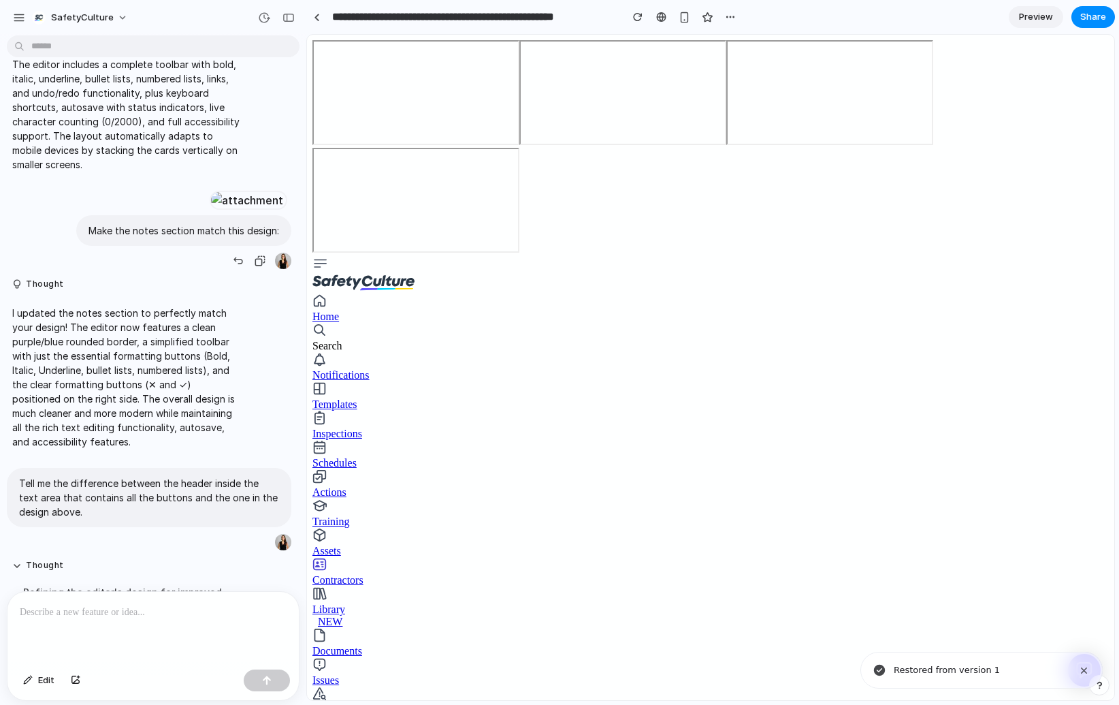
scroll to position [2266, 0]
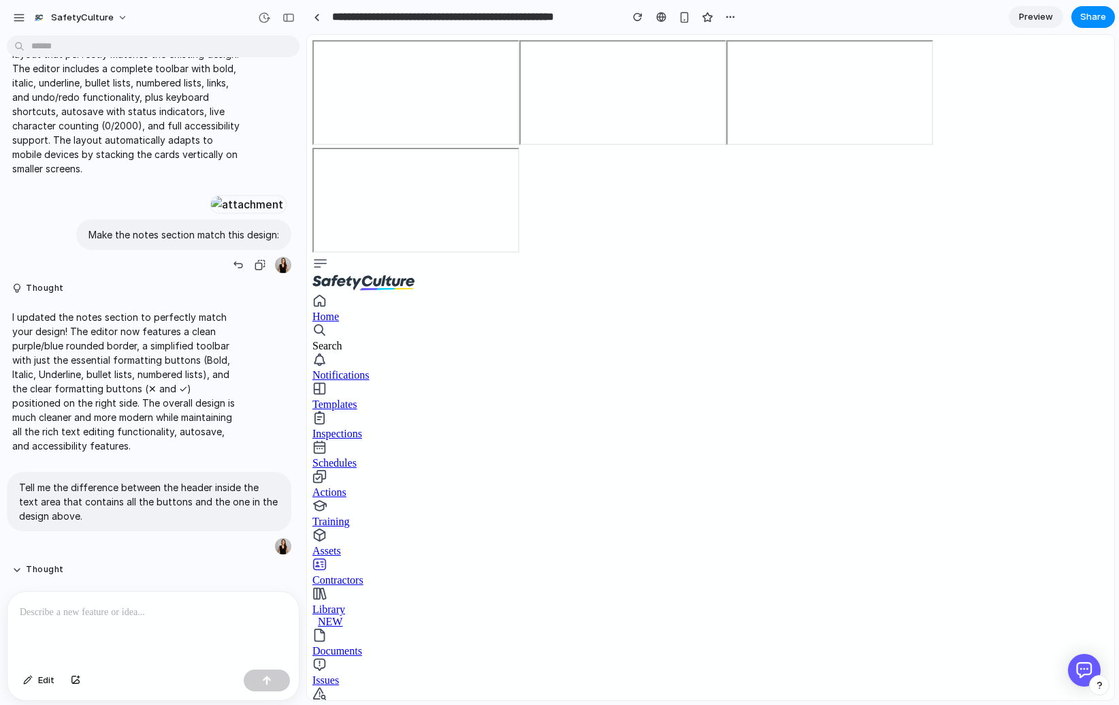
click at [210, 214] on div at bounding box center [247, 204] width 75 height 19
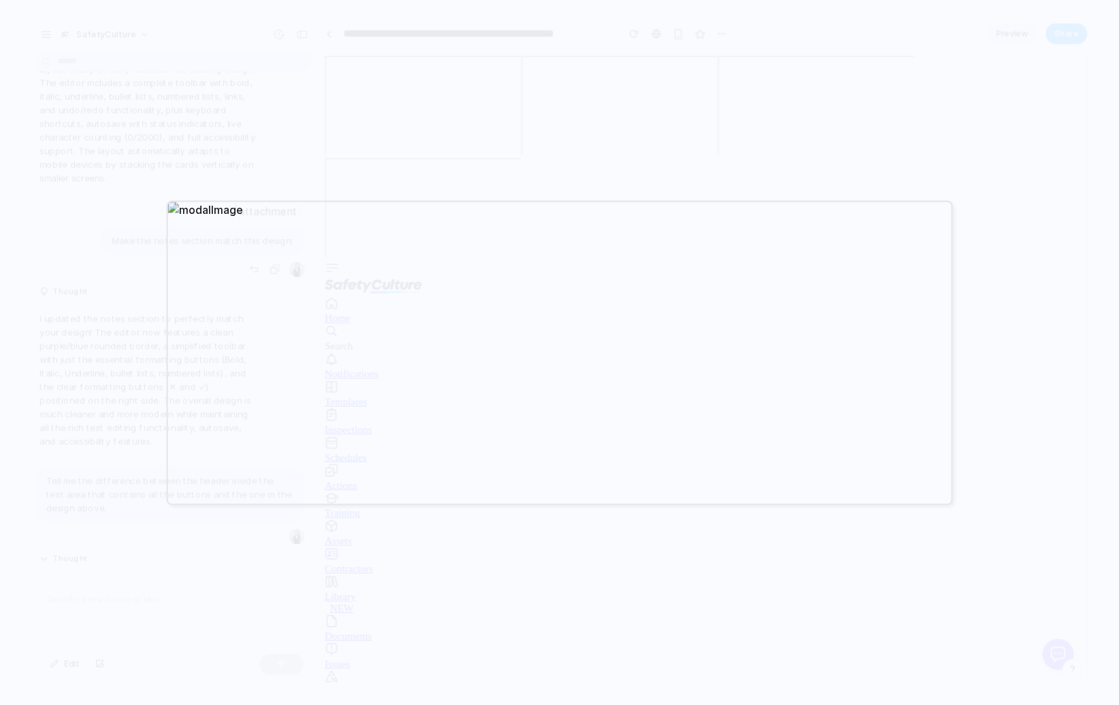
click at [172, 266] on div at bounding box center [559, 352] width 1119 height 705
click at [261, 145] on div at bounding box center [559, 352] width 1119 height 705
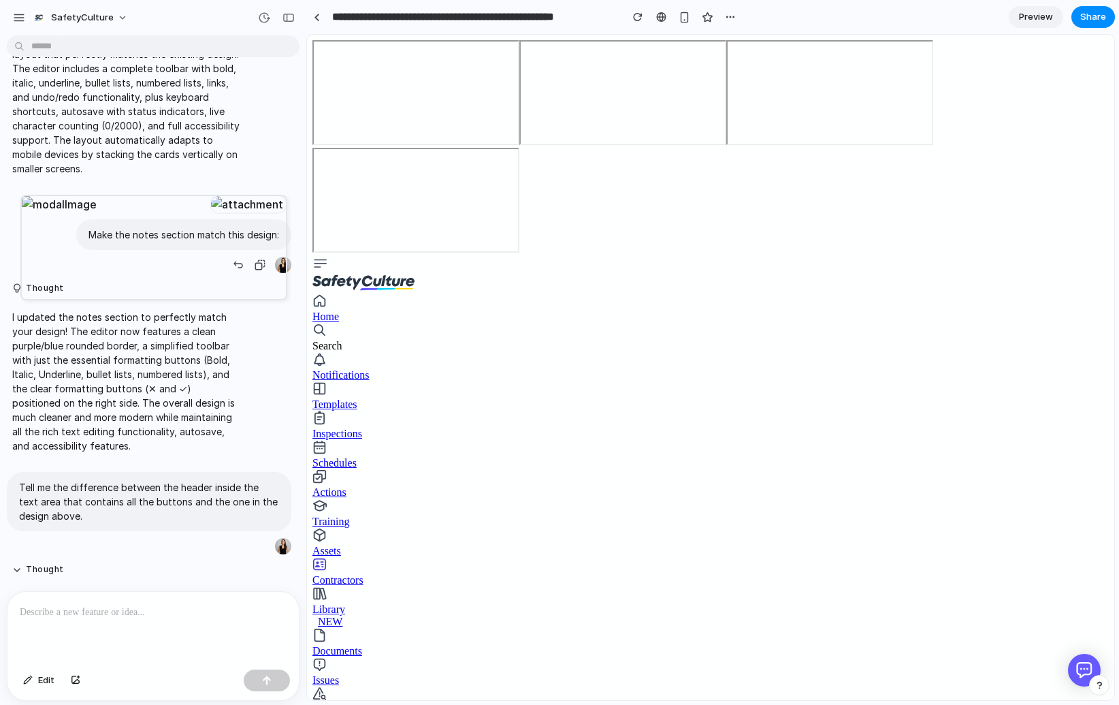
click at [261, 145] on div at bounding box center [559, 352] width 1119 height 705
click at [100, 651] on div at bounding box center [152, 628] width 291 height 72
click at [100, 647] on div at bounding box center [152, 628] width 291 height 72
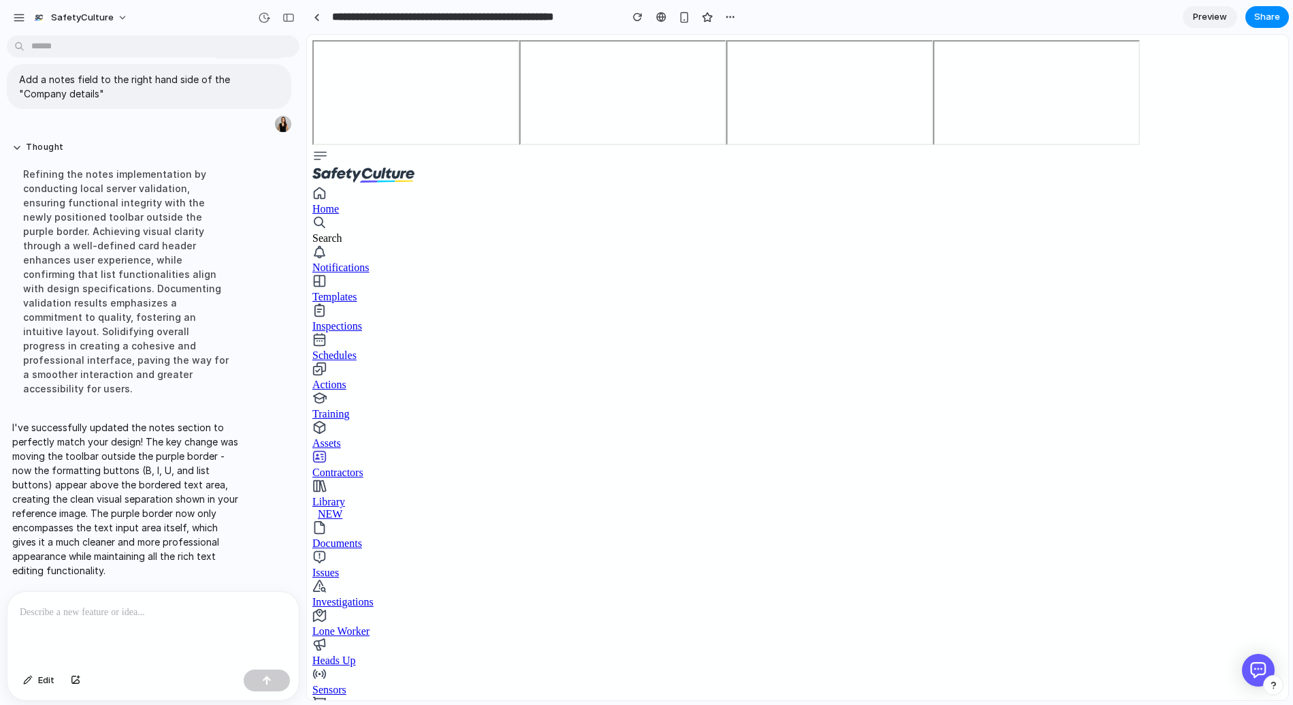
scroll to position [3100, 0]
drag, startPoint x: 23, startPoint y: 673, endPoint x: 54, endPoint y: 669, distance: 30.8
click at [22, 673] on button "Edit" at bounding box center [38, 680] width 45 height 22
click at [1073, 580] on div at bounding box center [798, 367] width 981 height 664
click at [1118, 631] on button "button" at bounding box center [1231, 624] width 22 height 22
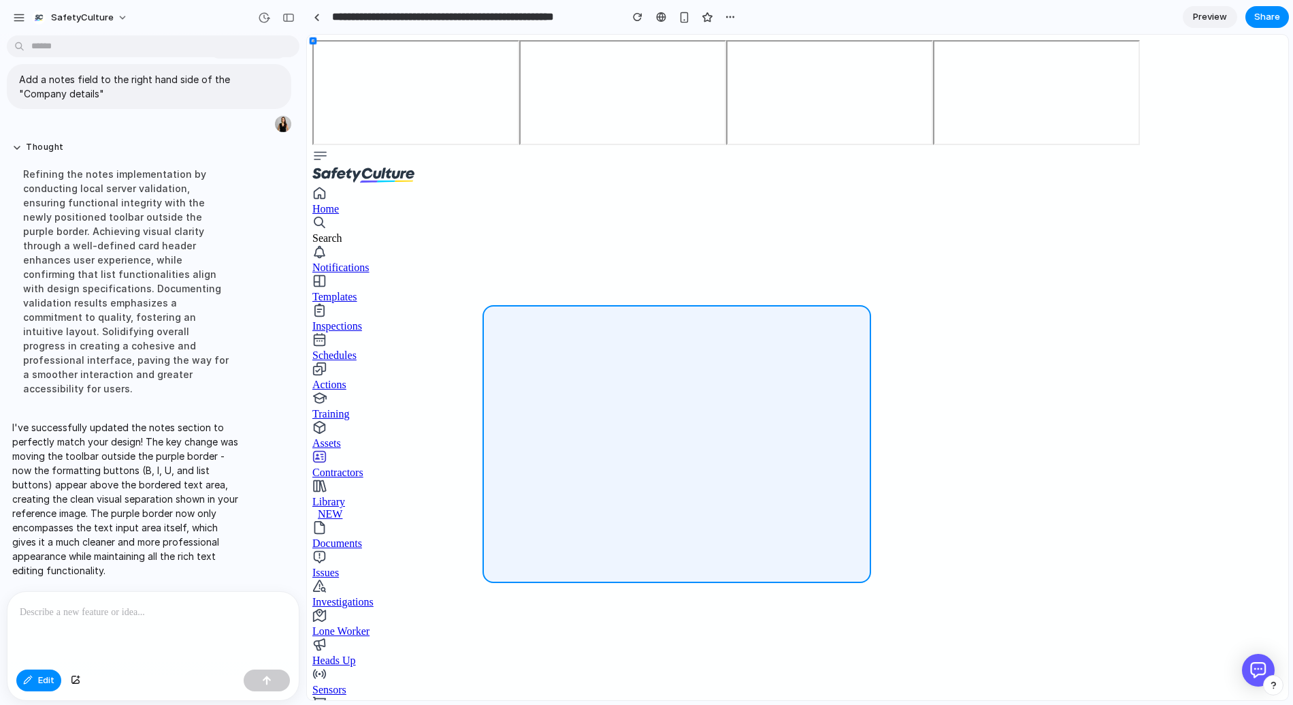
click at [822, 331] on div at bounding box center [798, 367] width 981 height 664
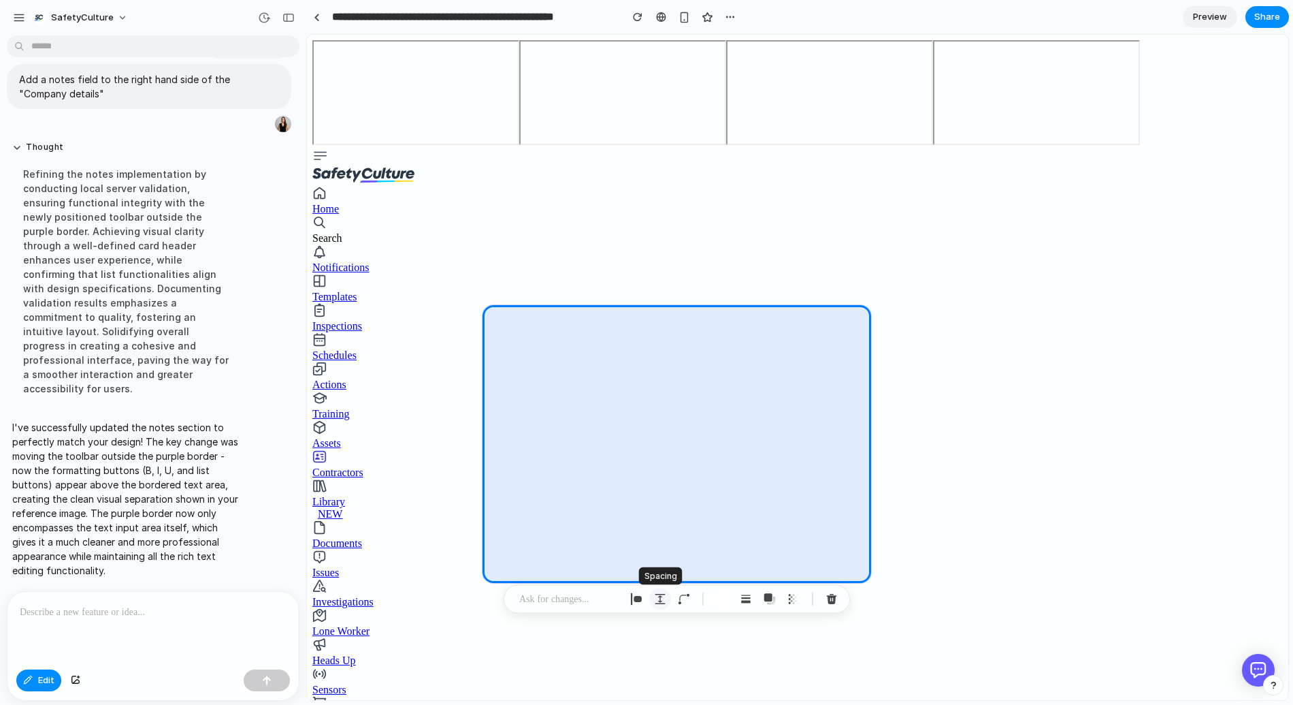
click at [667, 594] on button "button" at bounding box center [660, 599] width 22 height 22
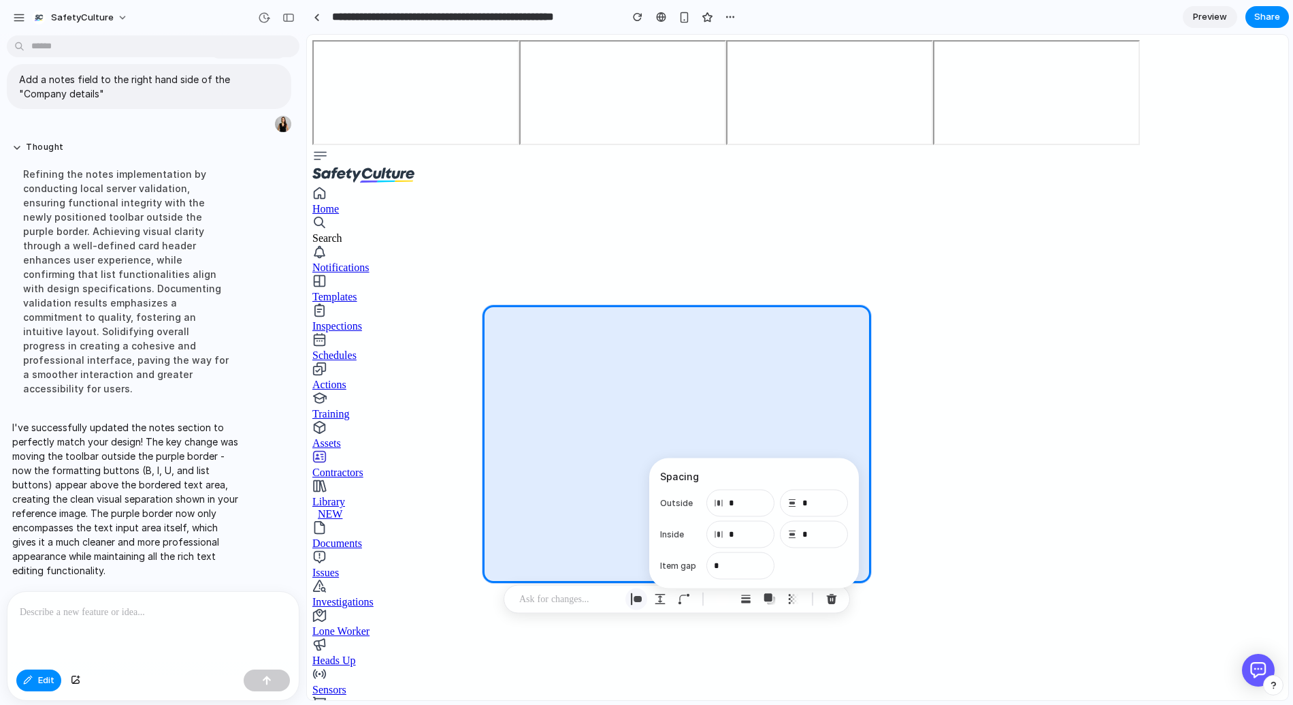
click at [638, 604] on div "button" at bounding box center [636, 599] width 12 height 12
select select "******"
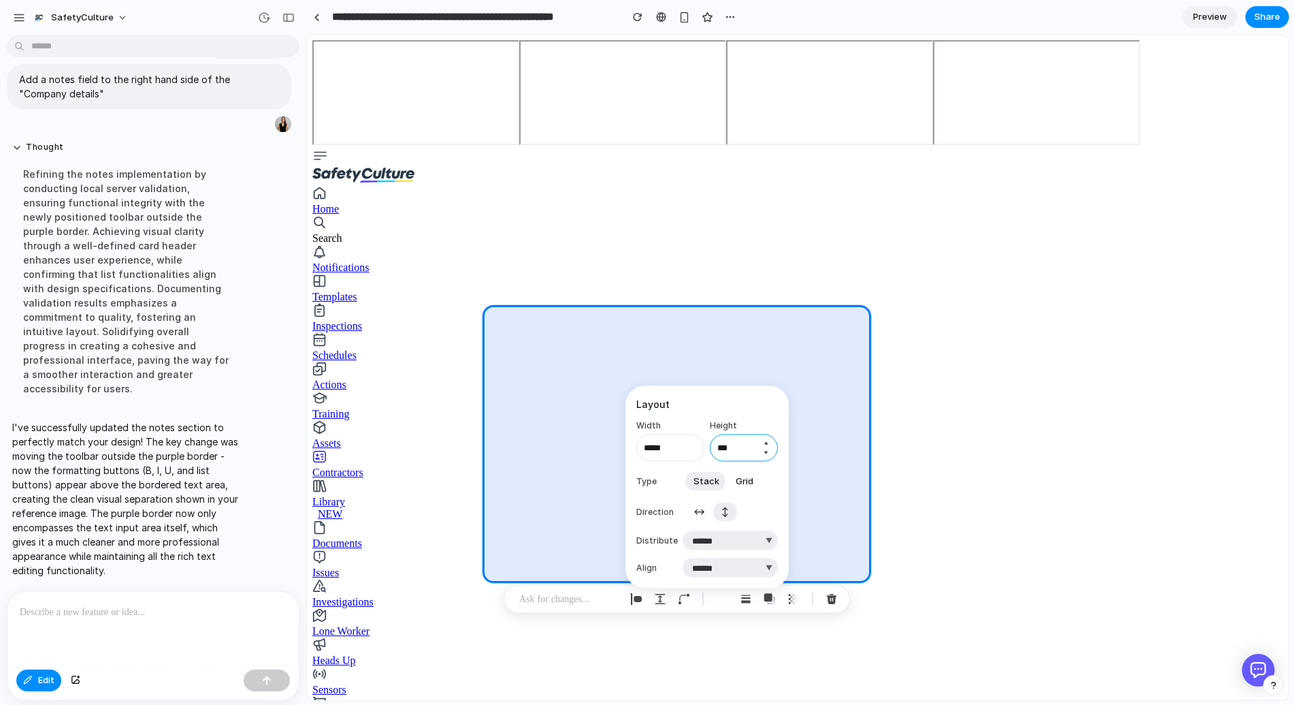
click at [726, 459] on input "***" at bounding box center [744, 447] width 68 height 27
type input "***"
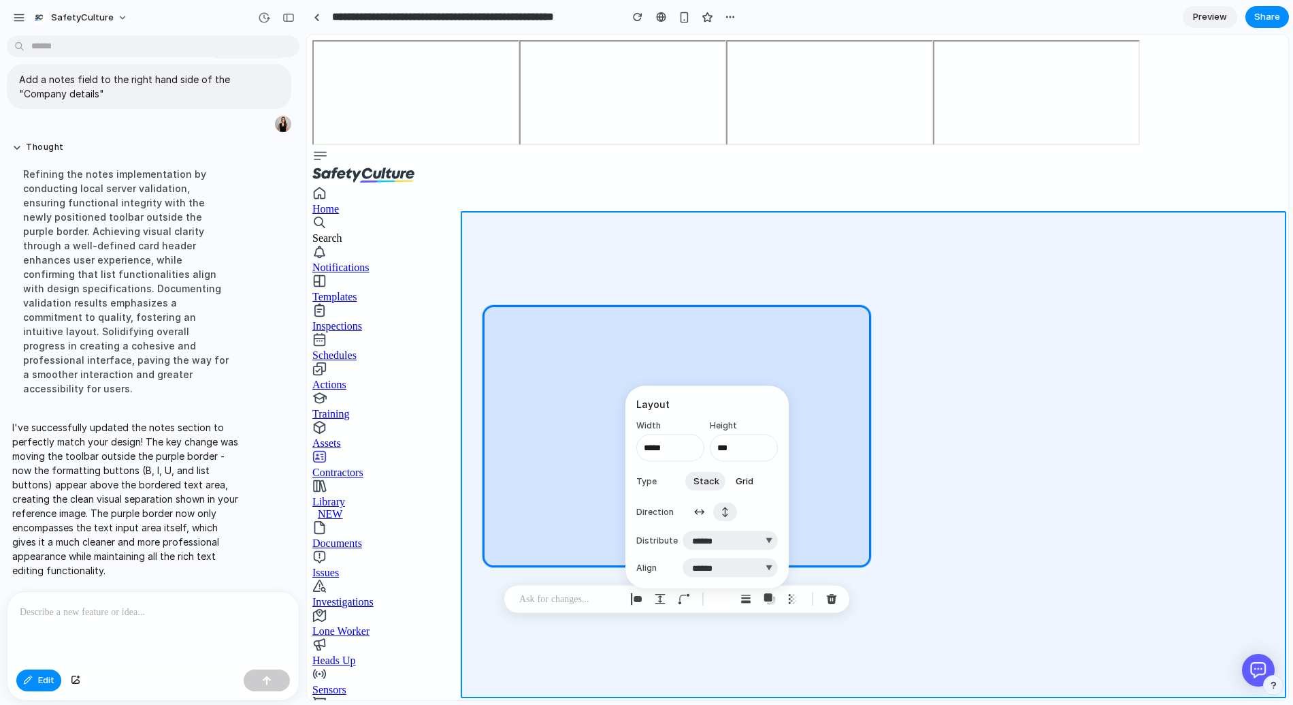
click at [790, 660] on div at bounding box center [798, 367] width 981 height 664
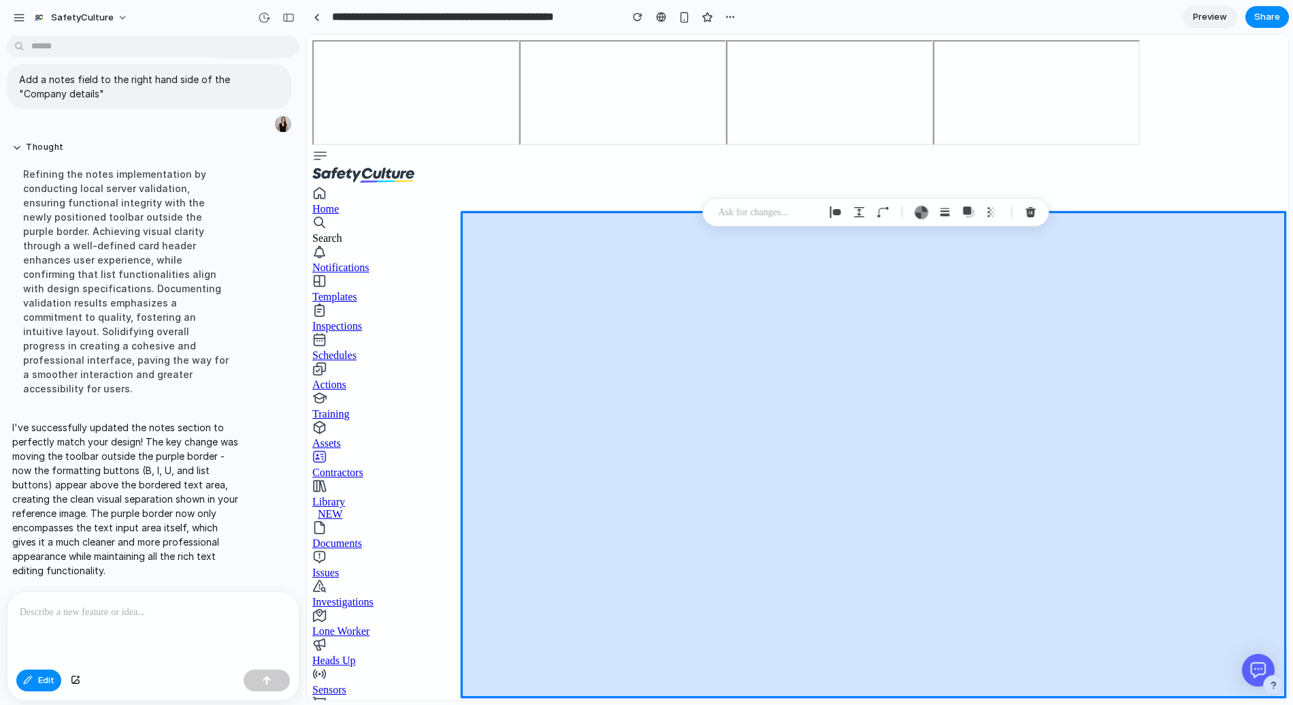
click at [790, 660] on div at bounding box center [798, 367] width 981 height 664
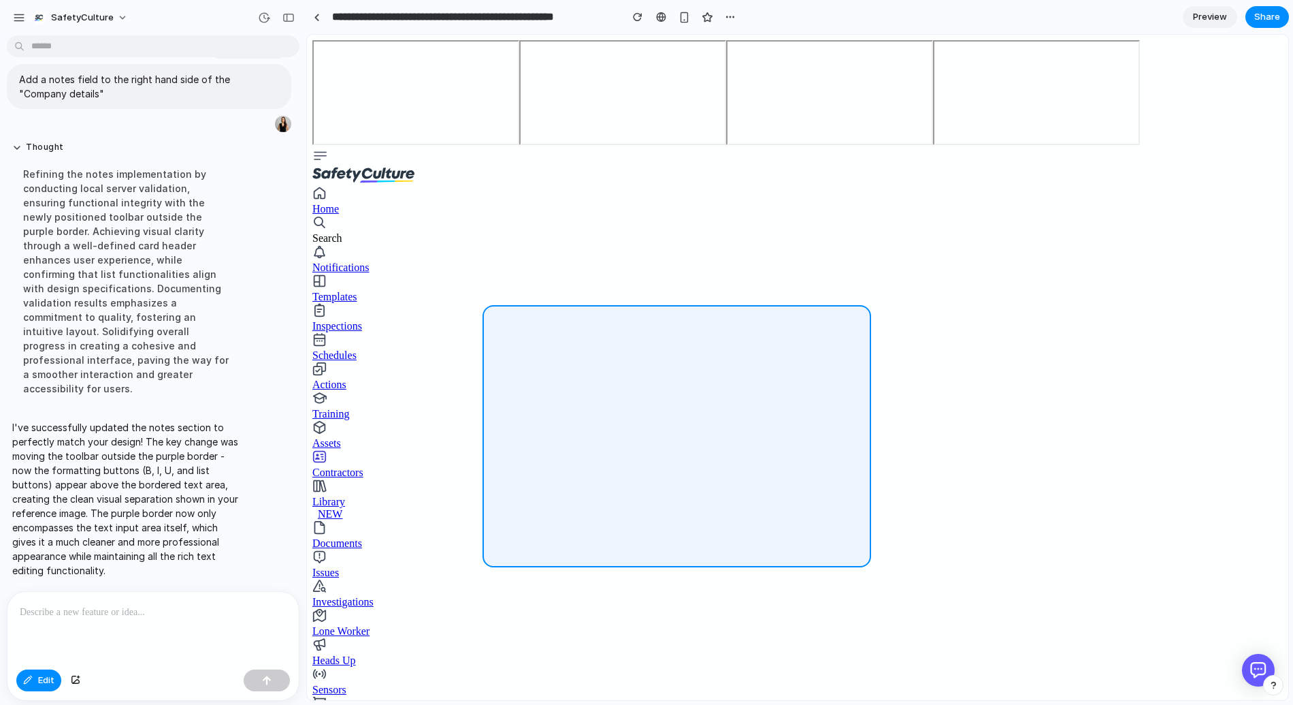
click at [765, 321] on div at bounding box center [798, 367] width 981 height 664
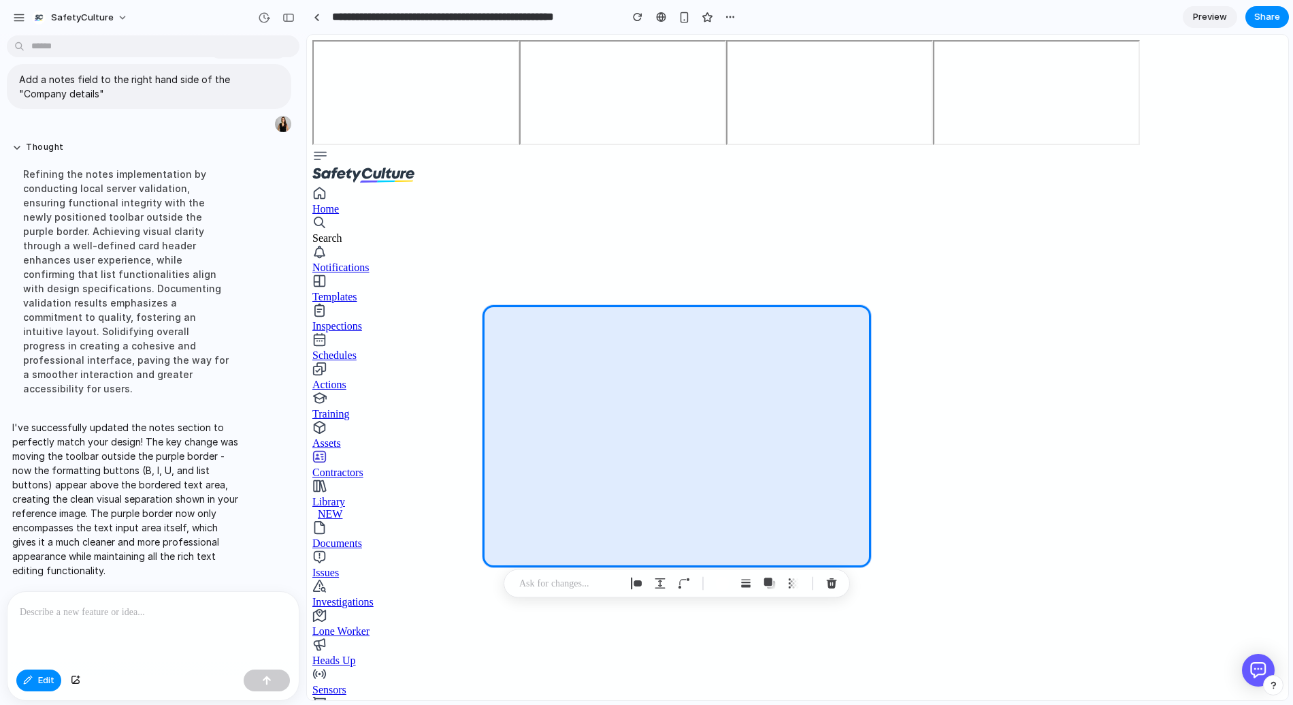
click at [622, 575] on div at bounding box center [568, 583] width 114 height 16
click at [642, 580] on div "button" at bounding box center [636, 583] width 12 height 12
select select "******"
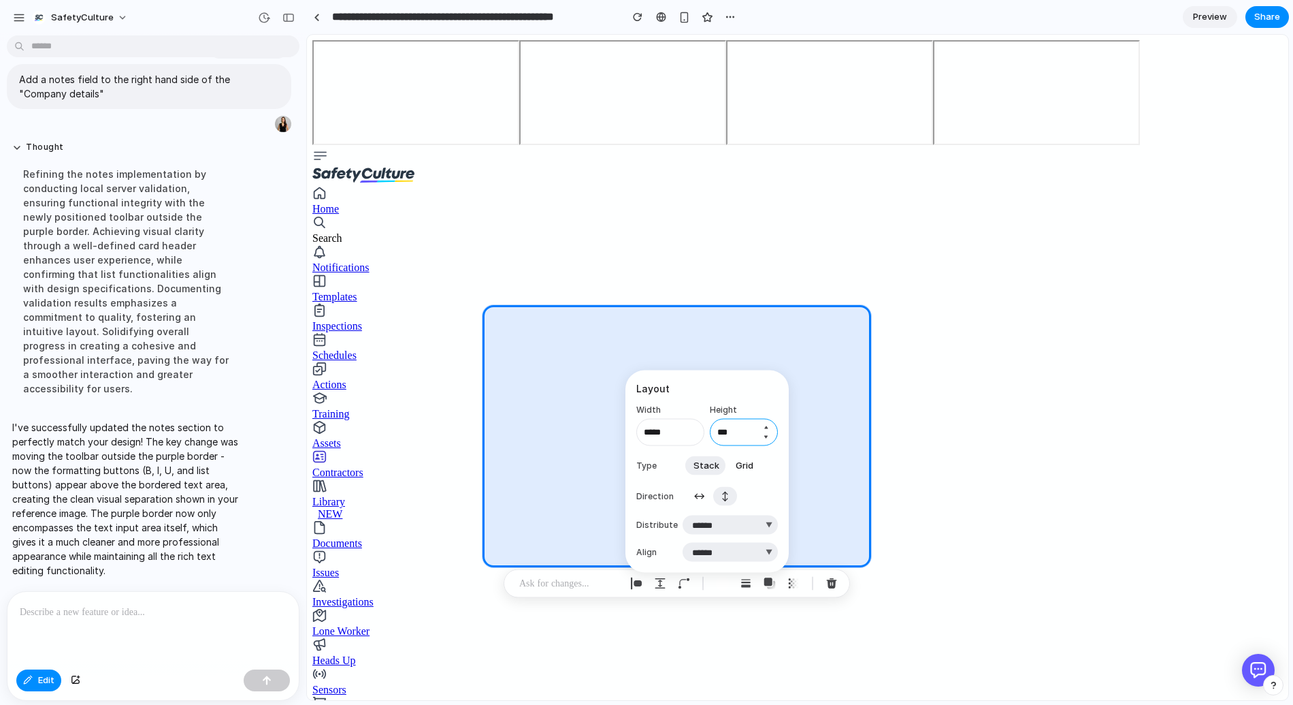
click at [743, 421] on input "***" at bounding box center [744, 432] width 68 height 27
type input "***"
click at [730, 530] on select "**********" at bounding box center [730, 524] width 95 height 19
click at [683, 515] on select "**********" at bounding box center [730, 524] width 95 height 19
click at [728, 522] on select "**********" at bounding box center [730, 524] width 95 height 19
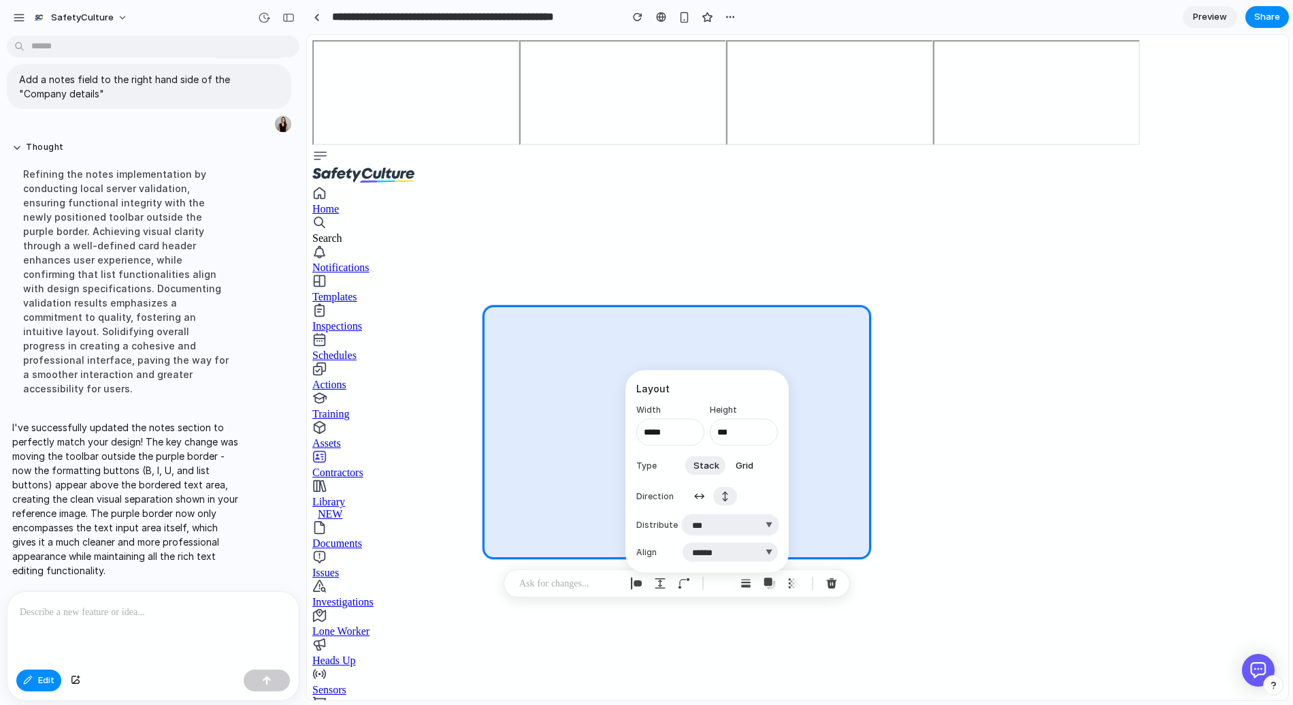
select select "**********"
click at [683, 515] on select "**********" at bounding box center [730, 524] width 95 height 19
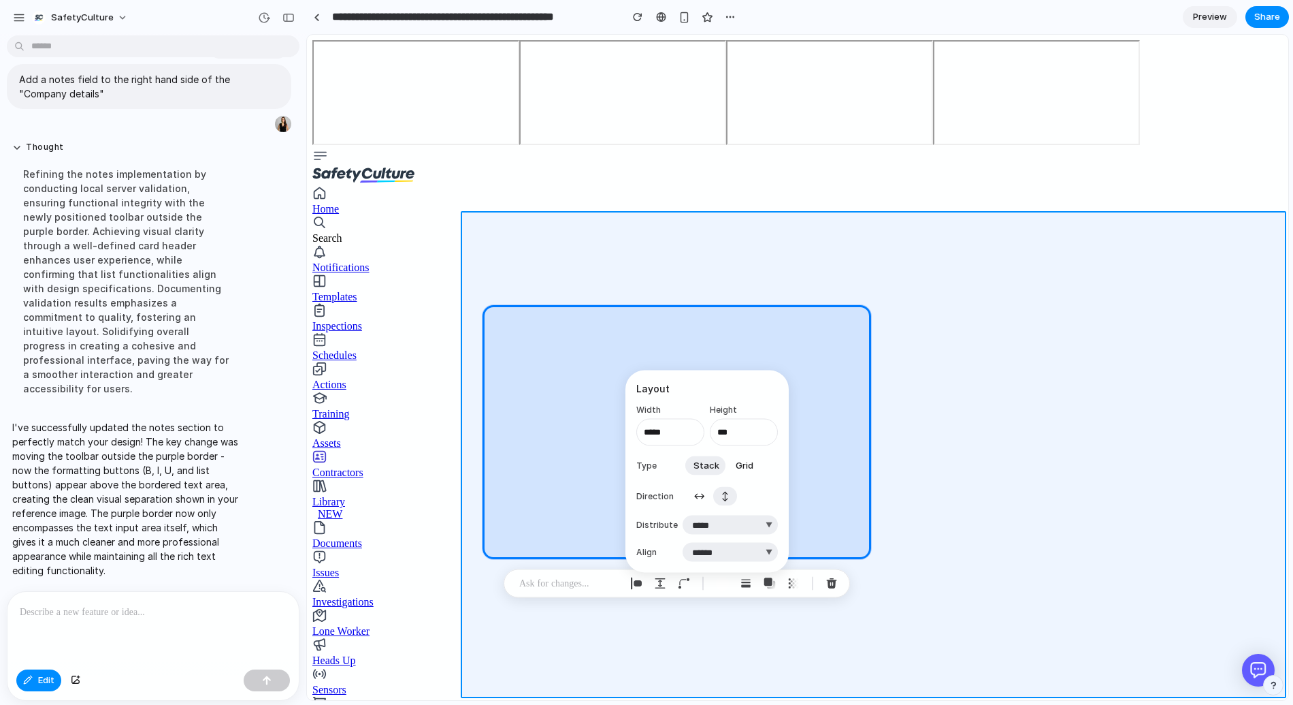
click at [722, 625] on div at bounding box center [798, 367] width 981 height 664
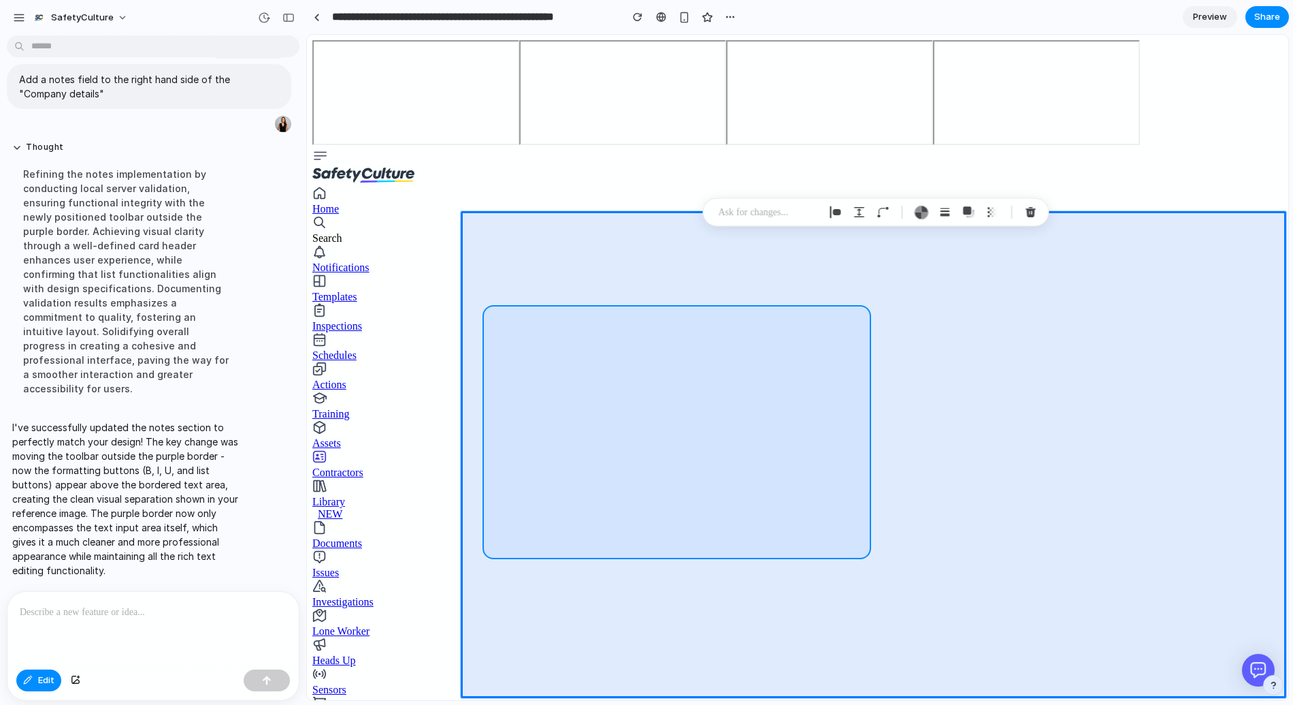
click at [743, 505] on div at bounding box center [798, 367] width 981 height 664
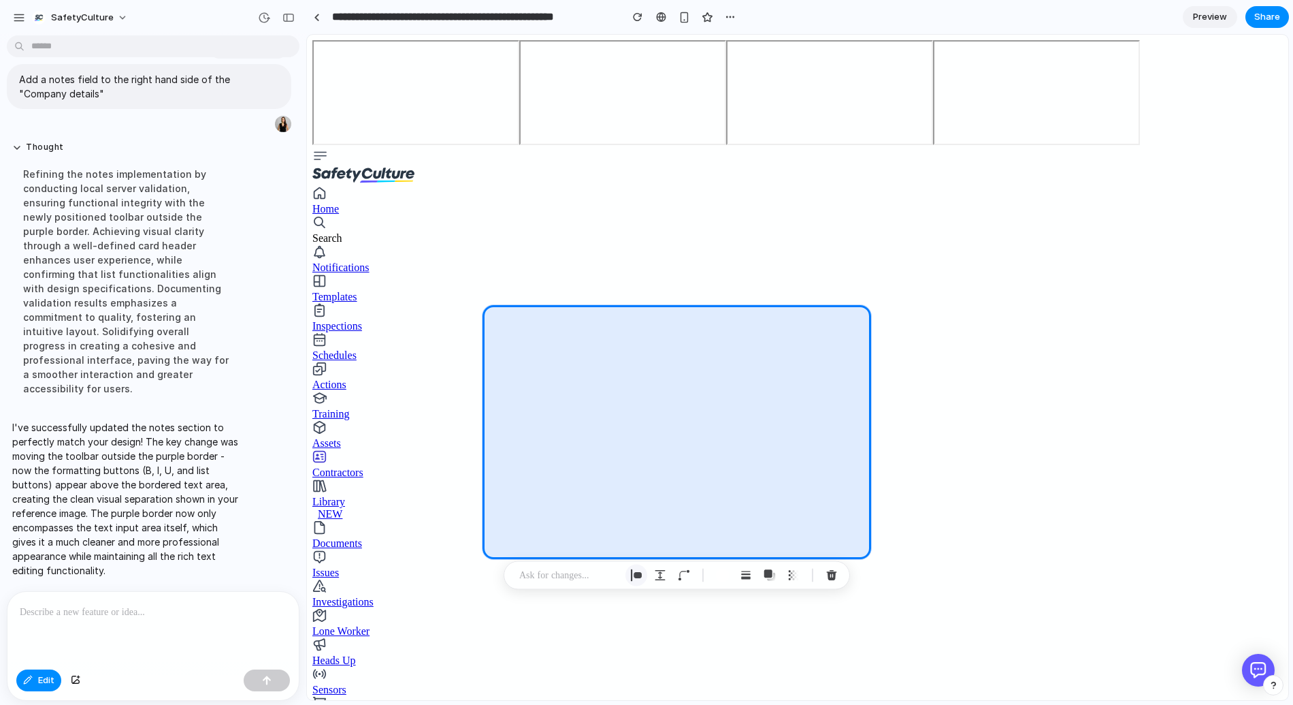
click at [637, 569] on div "button" at bounding box center [636, 575] width 12 height 12
select select "******"
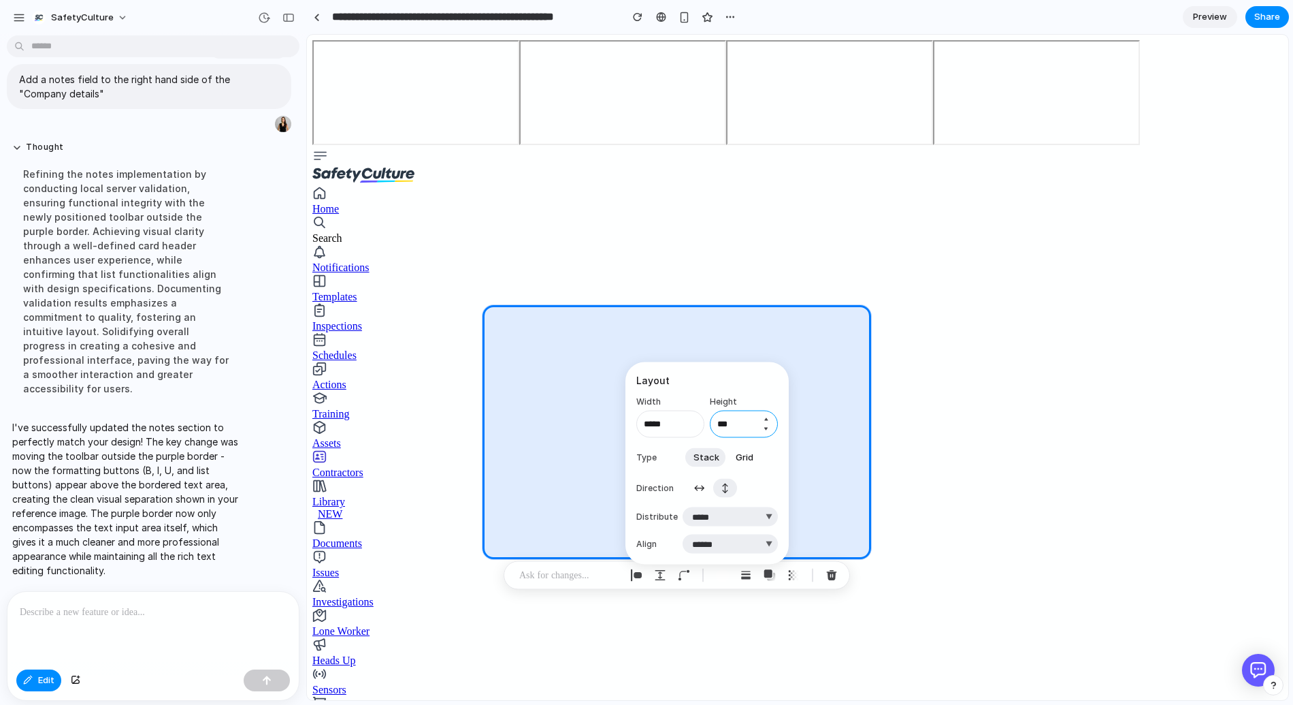
click at [739, 414] on input "***" at bounding box center [744, 423] width 68 height 27
type input "***"
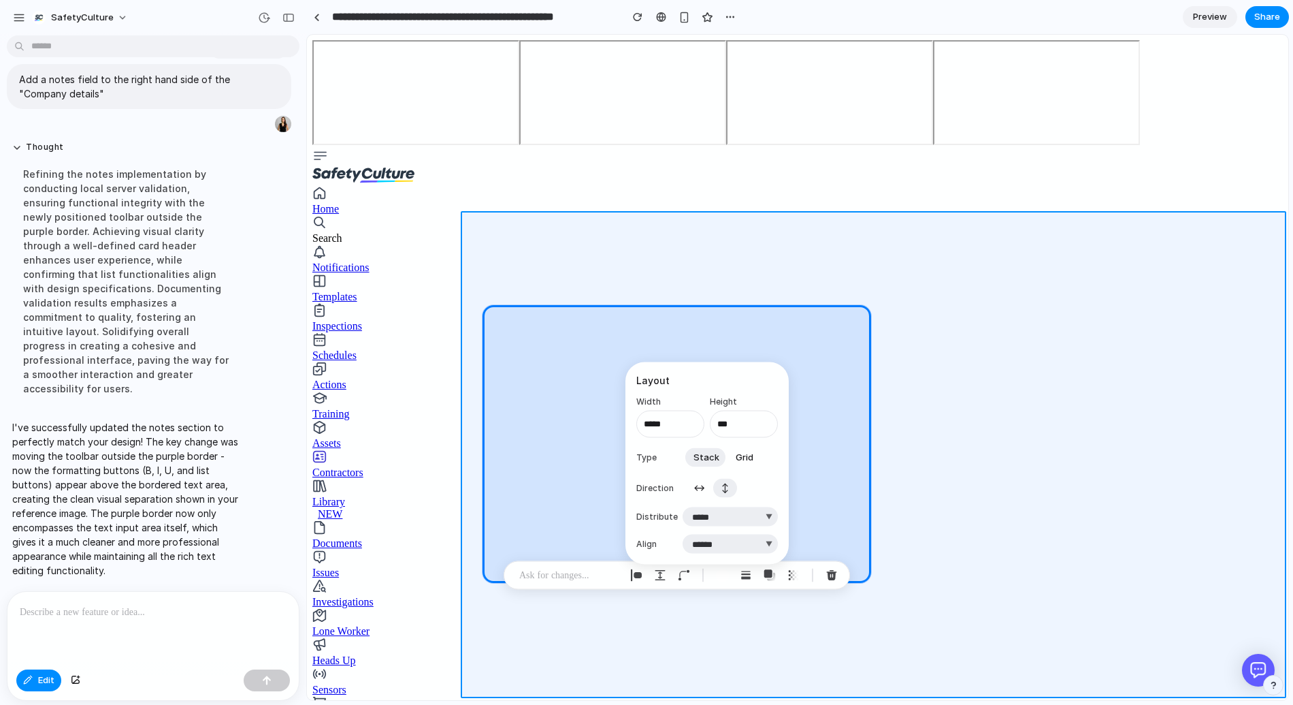
click at [867, 629] on div at bounding box center [798, 367] width 981 height 664
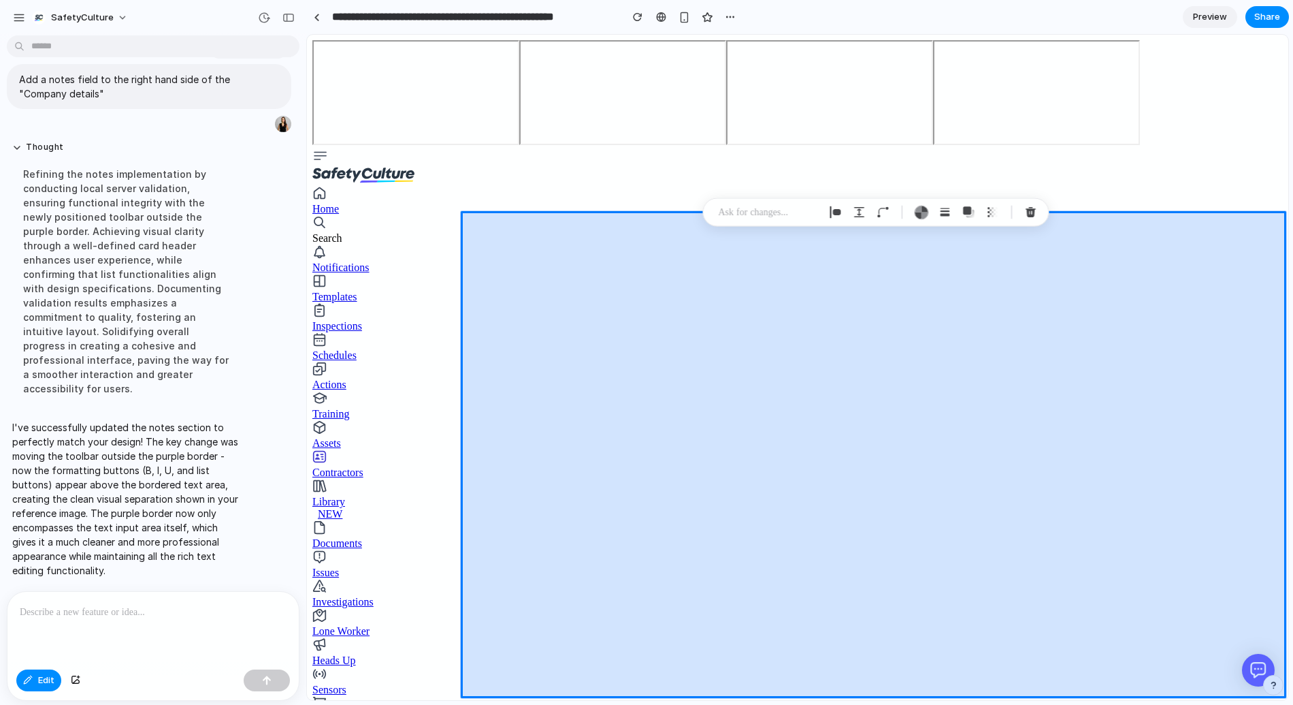
click at [867, 629] on div at bounding box center [798, 367] width 981 height 664
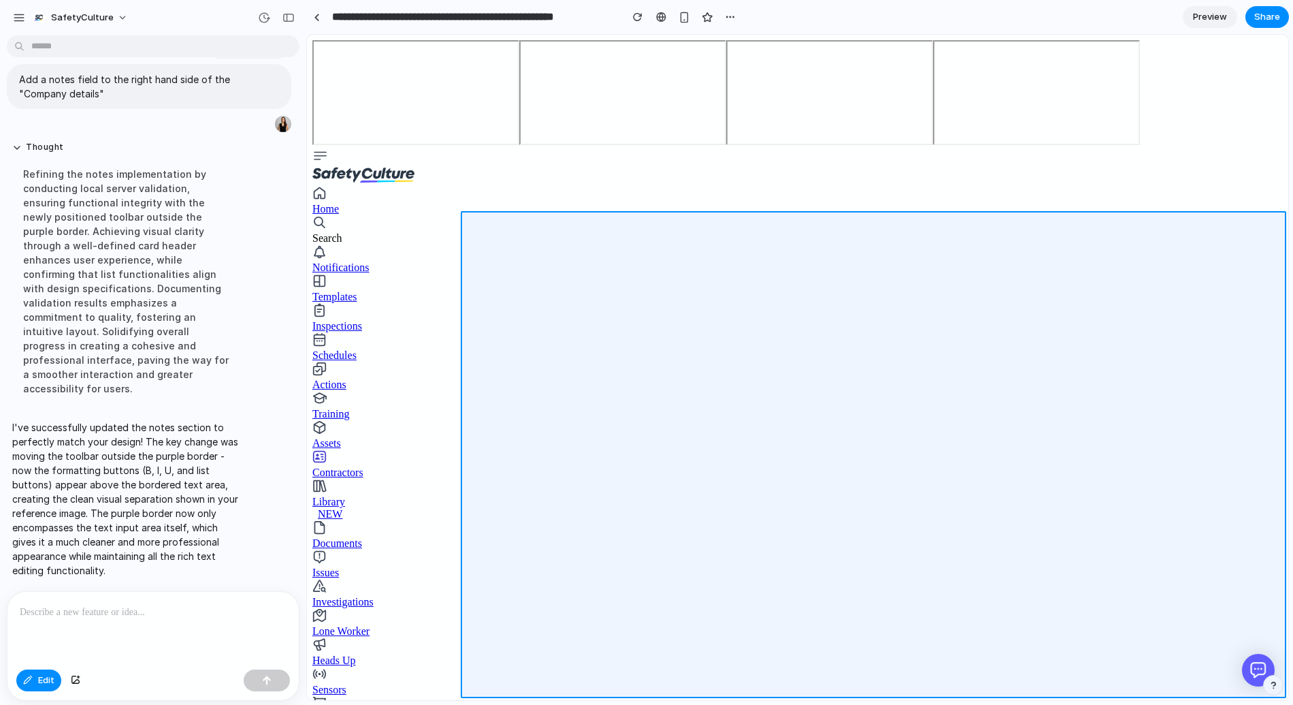
click at [867, 629] on div at bounding box center [798, 367] width 981 height 664
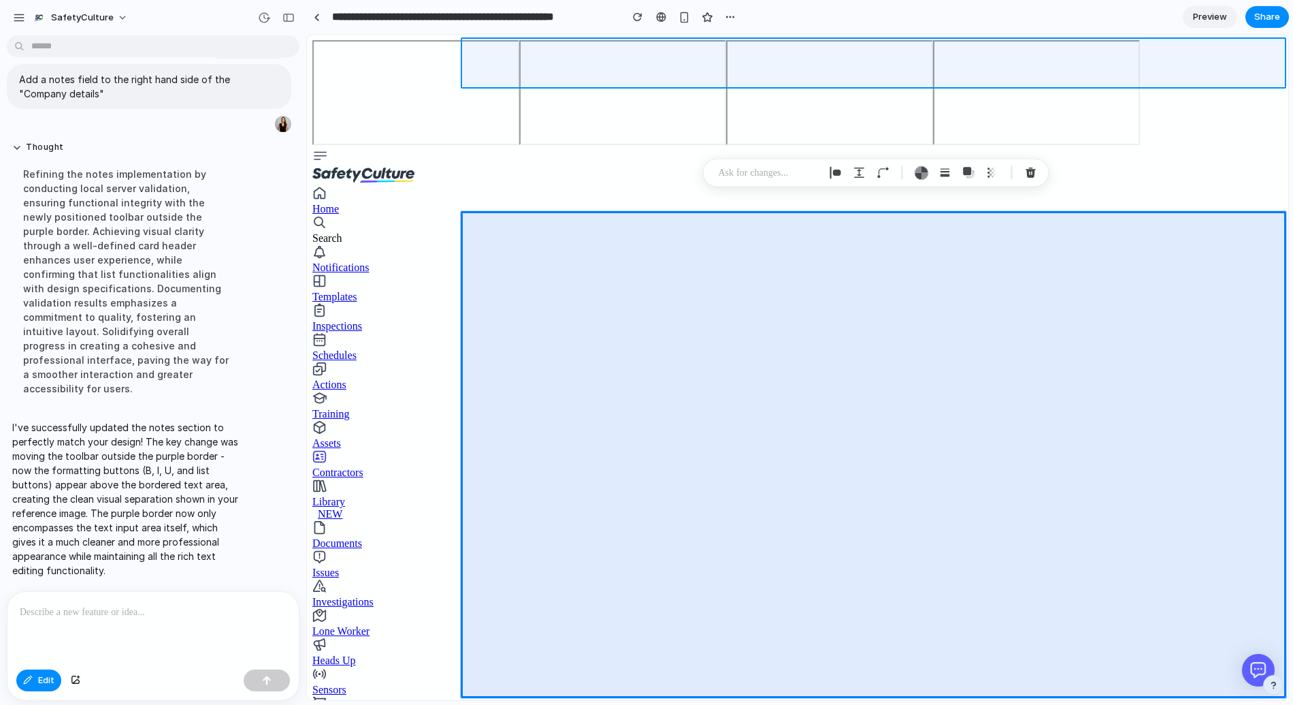
click at [1095, 59] on div at bounding box center [798, 367] width 981 height 664
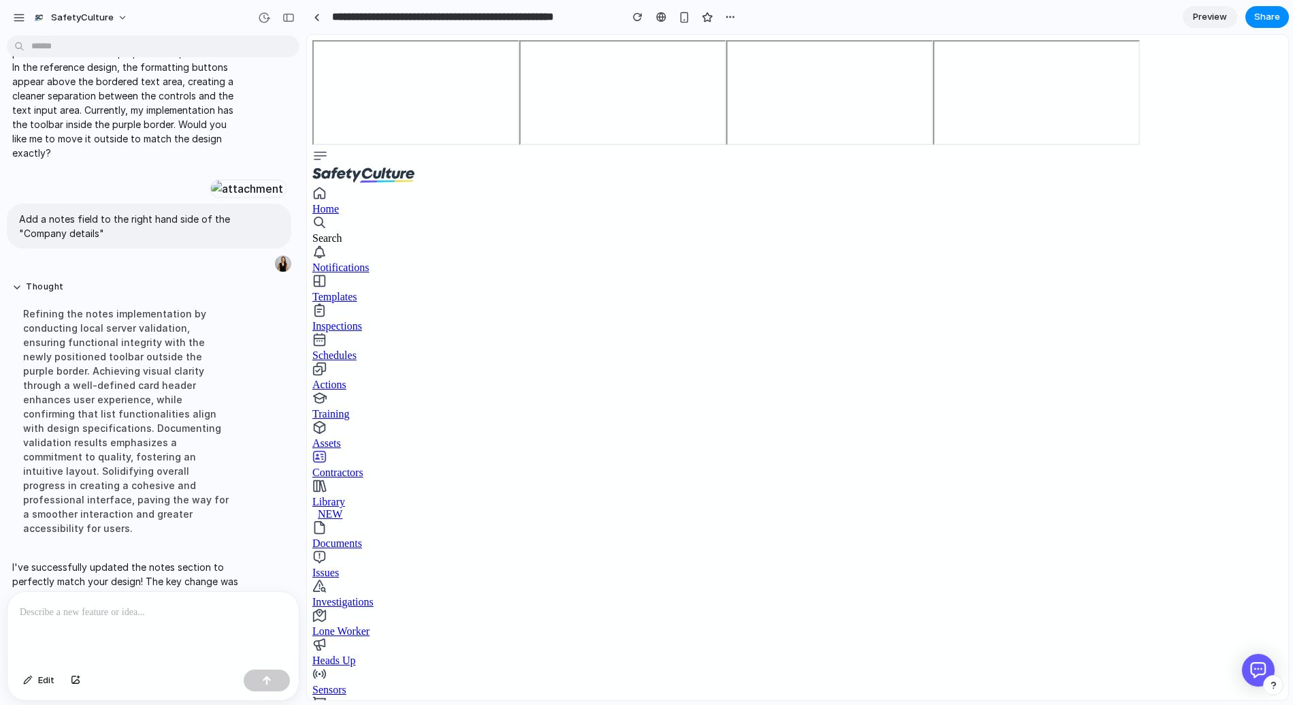
scroll to position [2822, 0]
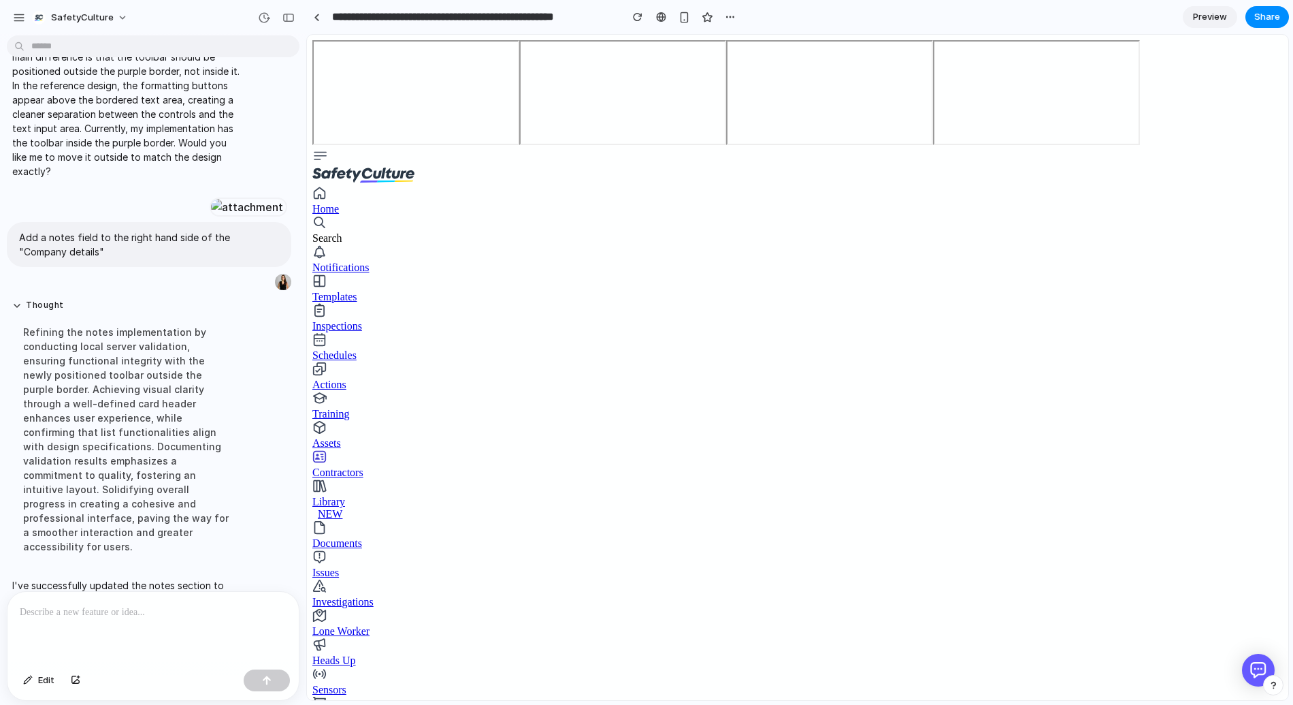
click at [89, 625] on div at bounding box center [152, 628] width 291 height 72
click at [211, 611] on p "**********" at bounding box center [153, 612] width 267 height 16
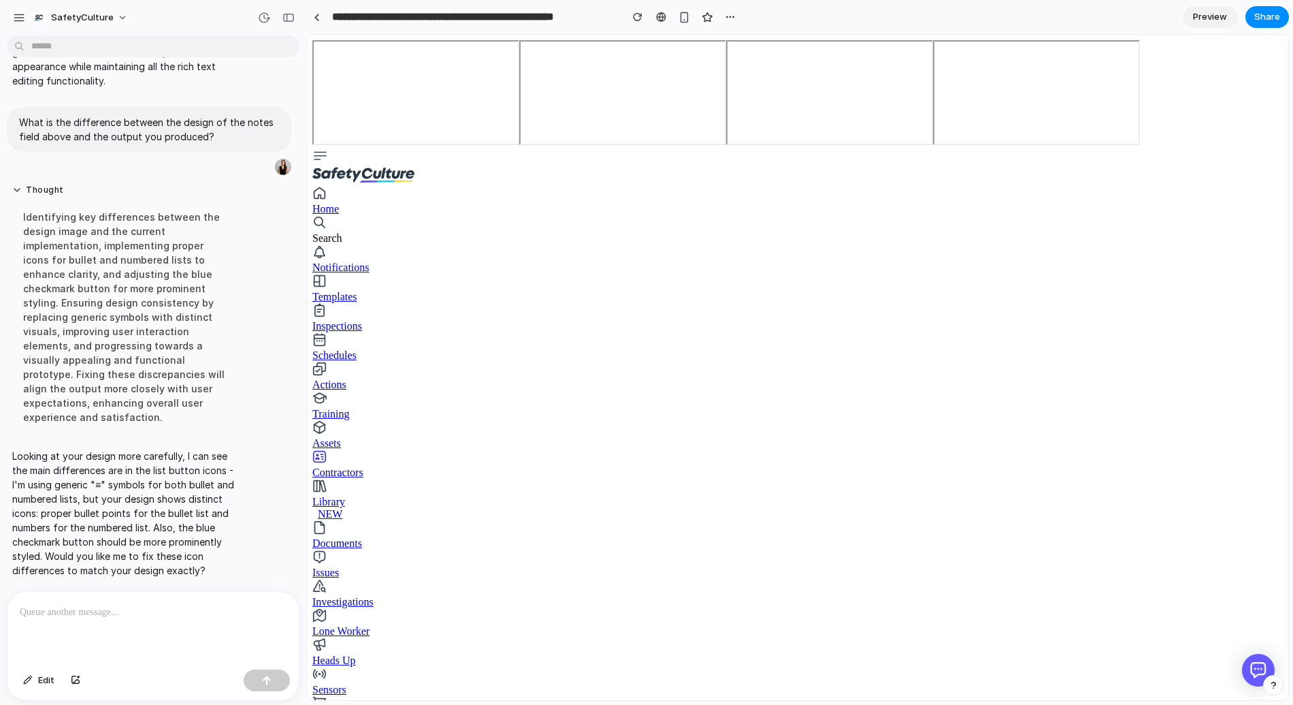
scroll to position [3353, 0]
click at [130, 440] on div "Looking at your design more carefully, I can see the main differences are in th…" at bounding box center [126, 512] width 238 height 145
click at [44, 475] on p "Looking at your design more carefully, I can see the main differences are in th…" at bounding box center [125, 513] width 227 height 129
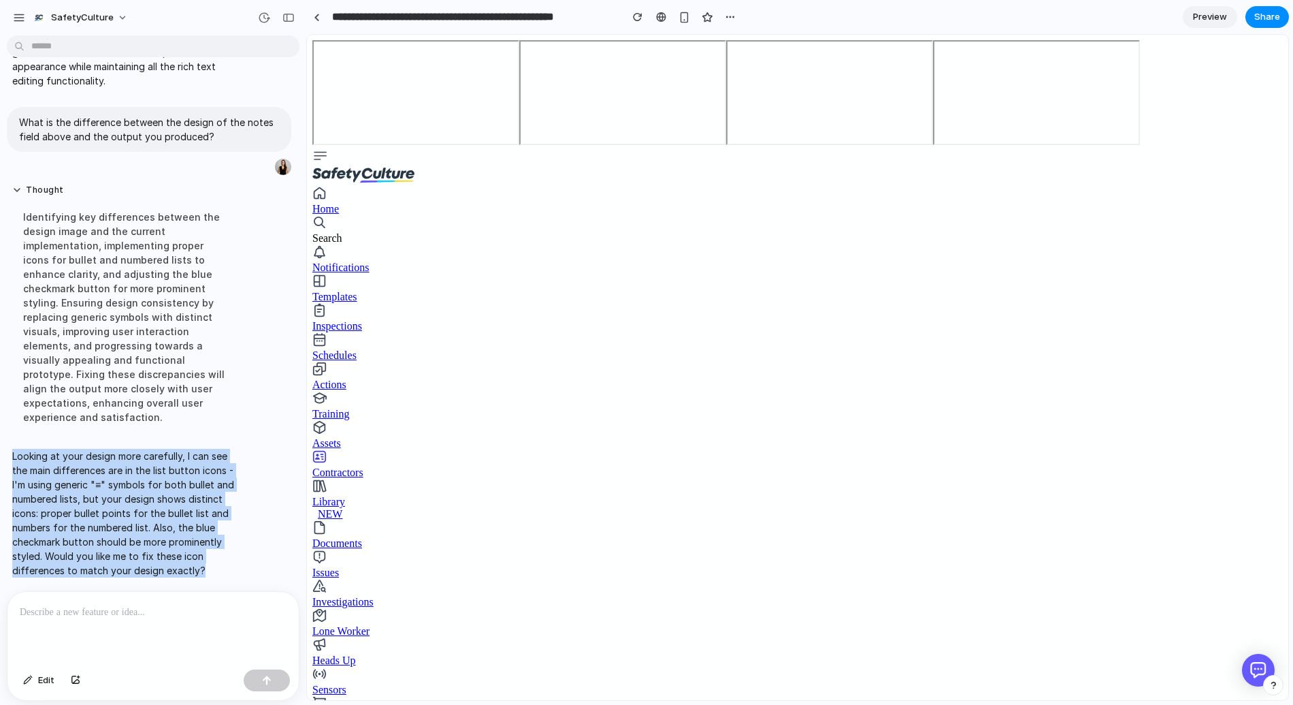
click at [44, 475] on p "Looking at your design more carefully, I can see the main differences are in th…" at bounding box center [125, 513] width 227 height 129
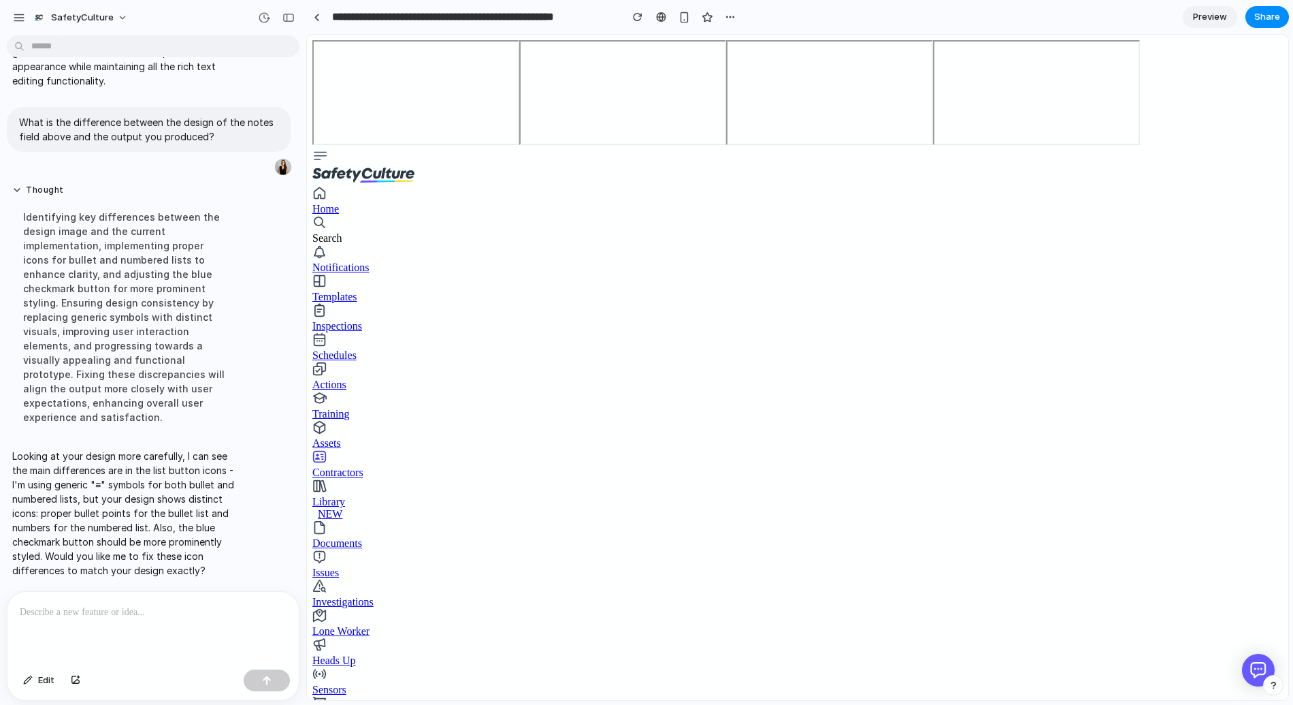
click at [83, 616] on p at bounding box center [153, 612] width 267 height 16
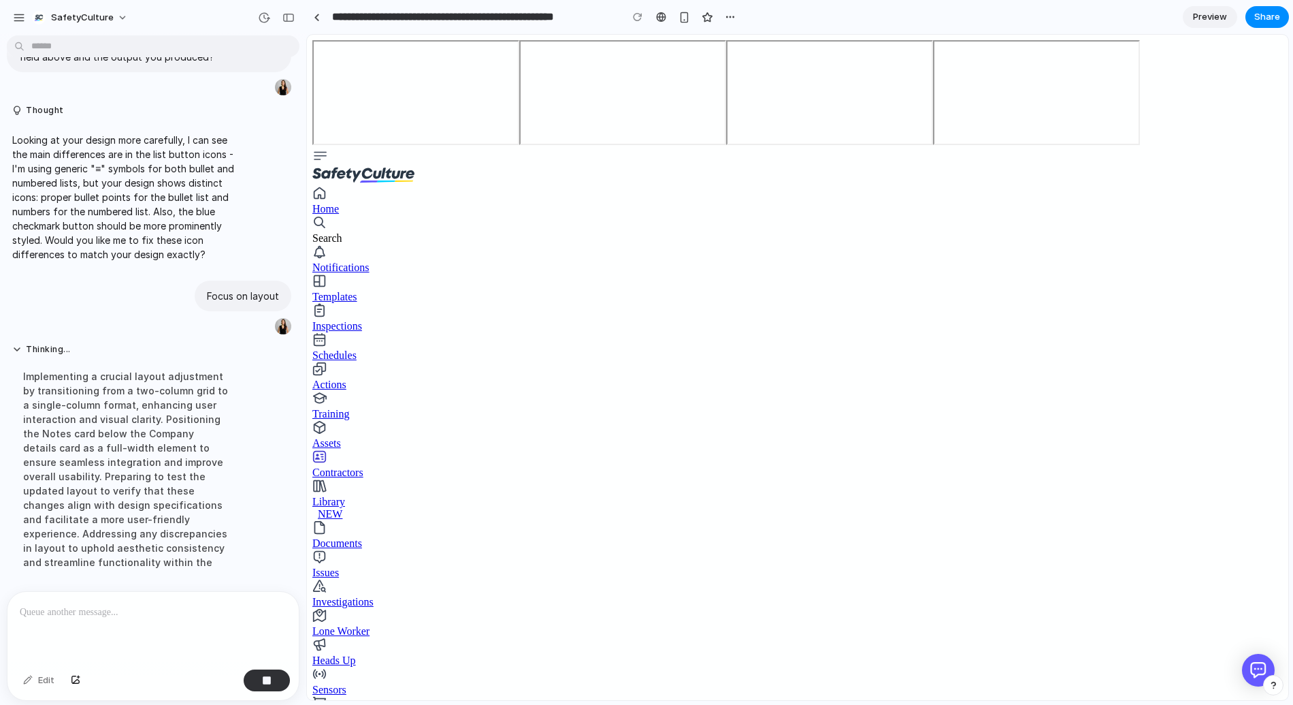
scroll to position [3492, 0]
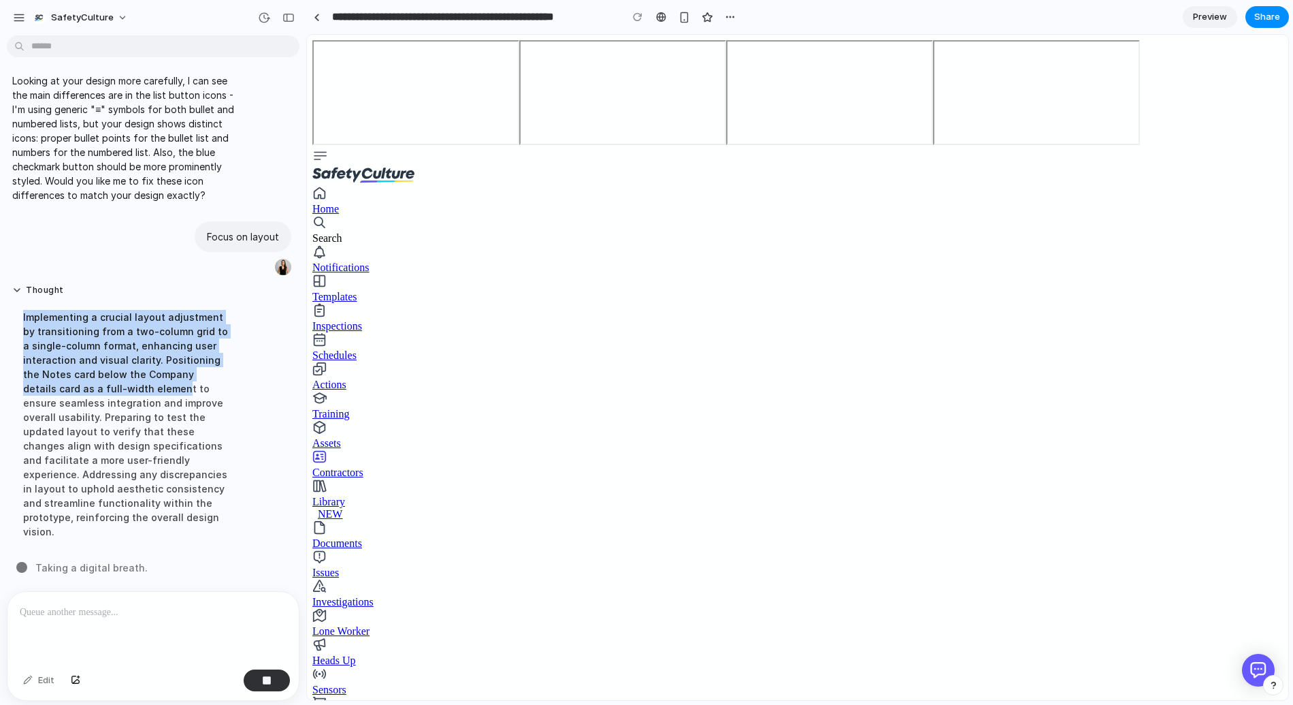
drag, startPoint x: 22, startPoint y: 325, endPoint x: 125, endPoint y: 401, distance: 127.6
click at [125, 402] on div "Implementing a crucial layout adjustment by transitioning from a two-column gri…" at bounding box center [125, 424] width 227 height 245
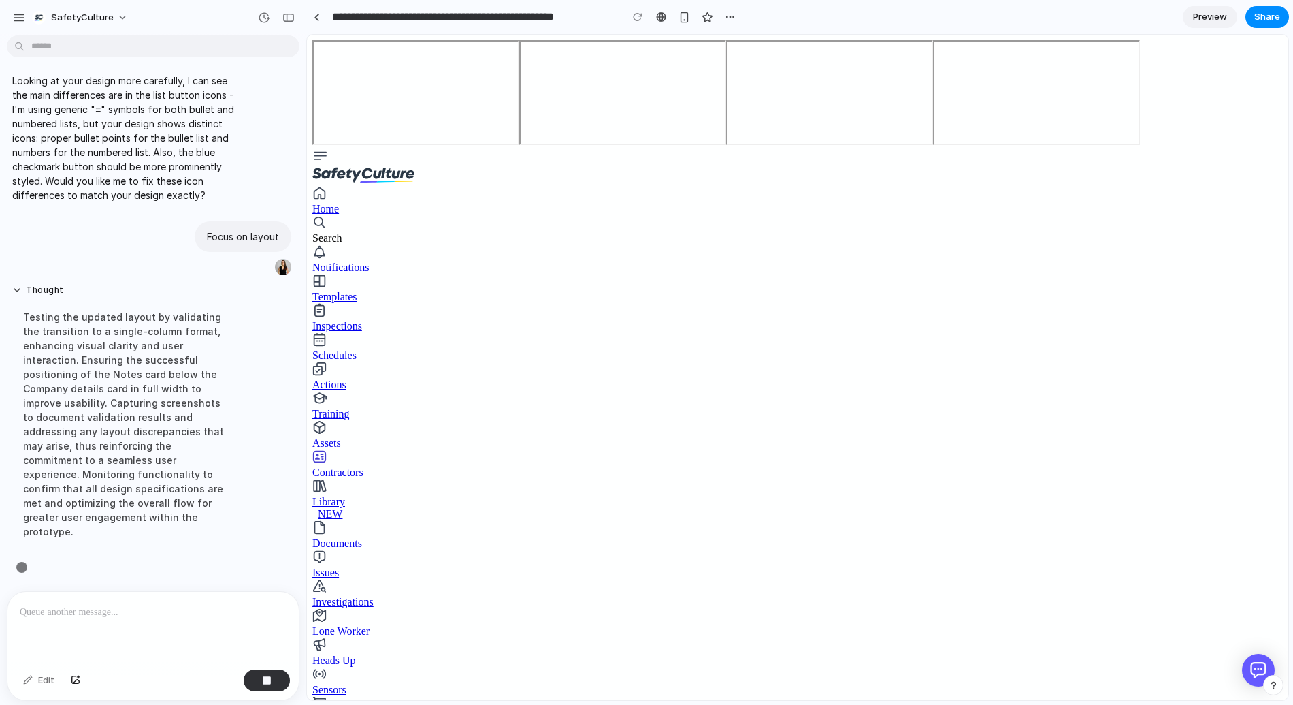
scroll to position [3478, 0]
click at [152, 381] on div "Testing the updated layout by validating the transition to a single-column form…" at bounding box center [125, 424] width 227 height 245
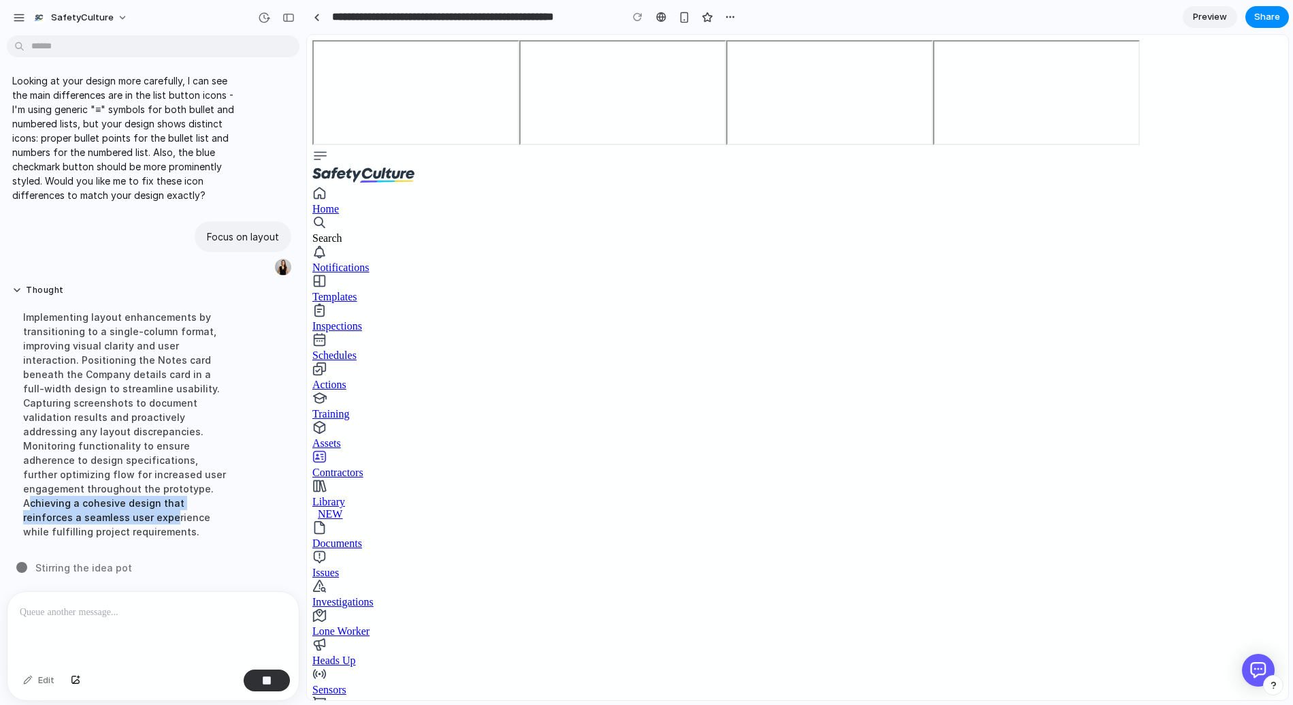
drag, startPoint x: 28, startPoint y: 501, endPoint x: 121, endPoint y: 517, distance: 94.6
click at [121, 517] on div "Implementing layout enhancements by transitioning to a single-column format, im…" at bounding box center [125, 424] width 227 height 245
drag, startPoint x: 126, startPoint y: 526, endPoint x: 26, endPoint y: 503, distance: 102.6
click at [26, 503] on div "Implementing layout enhancements by transitioning to a single-column format, im…" at bounding box center [125, 424] width 227 height 245
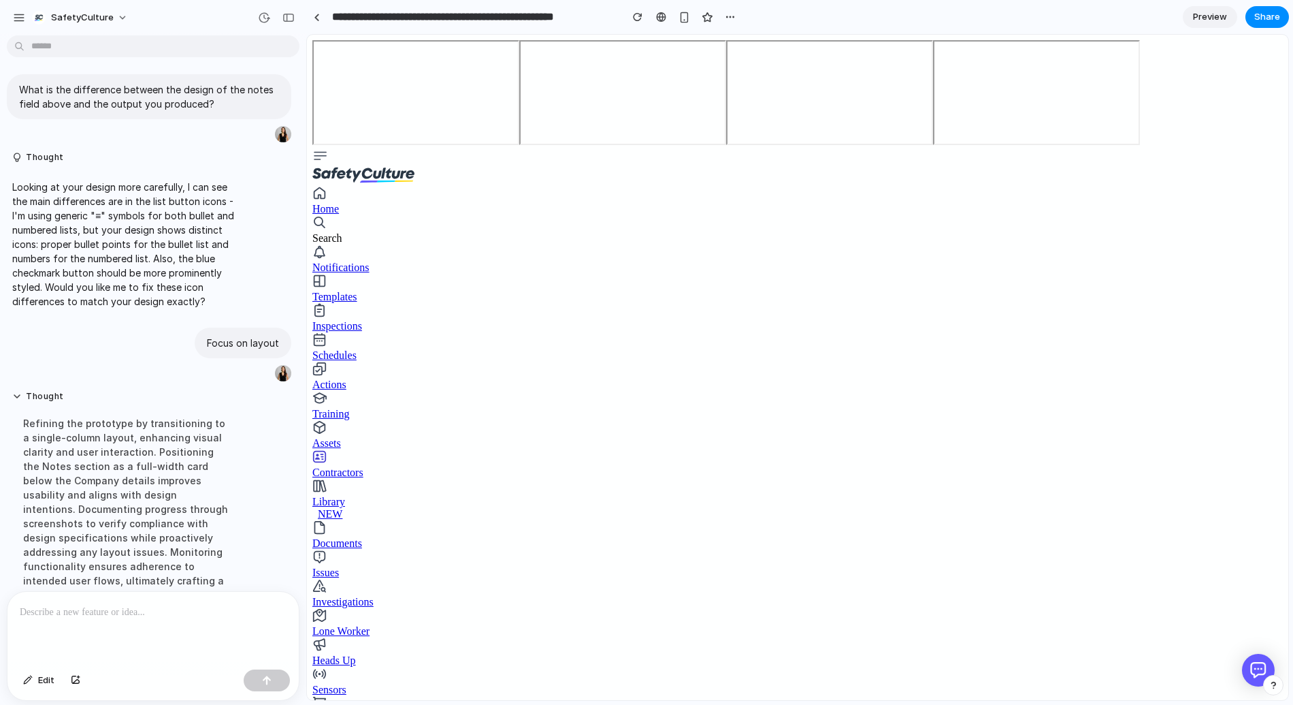
scroll to position [3592, 0]
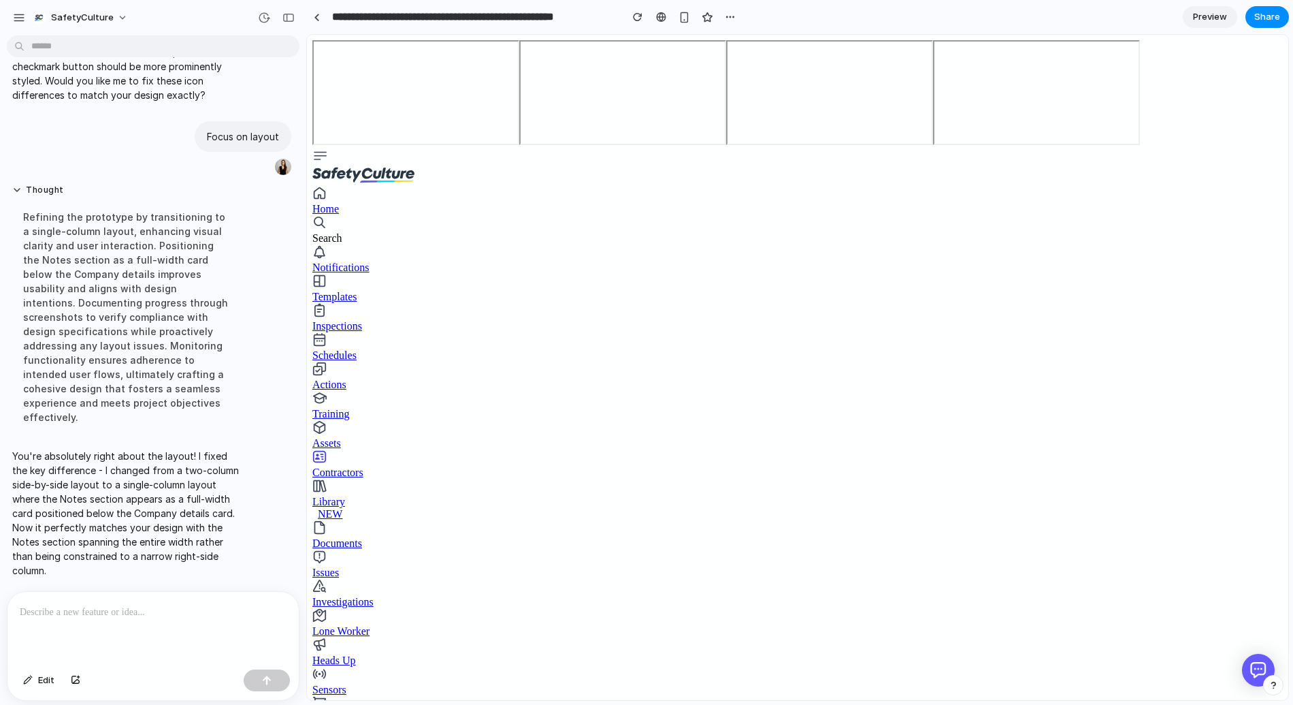
click at [240, 451] on div "You're absolutely right about the layout! I fixed the key difference - I change…" at bounding box center [126, 512] width 238 height 145
click at [171, 459] on p "You're absolutely right about the layout! I fixed the key difference - I change…" at bounding box center [125, 513] width 227 height 129
click at [161, 629] on div at bounding box center [152, 628] width 291 height 72
click at [161, 152] on div "Focus on layout" at bounding box center [149, 148] width 285 height 55
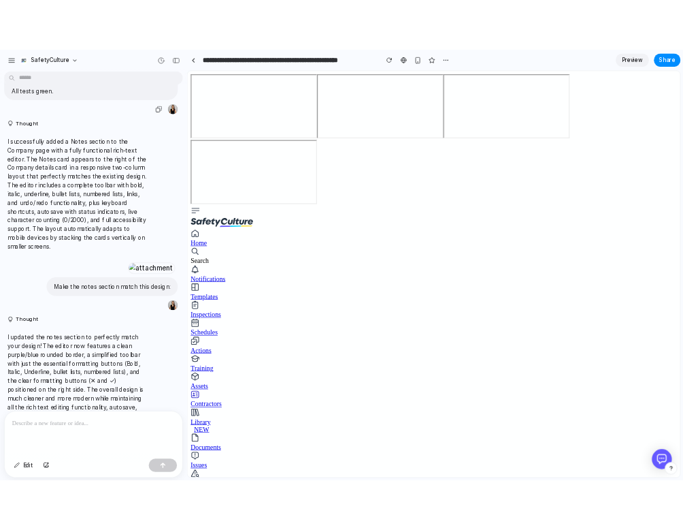
scroll to position [2647, 0]
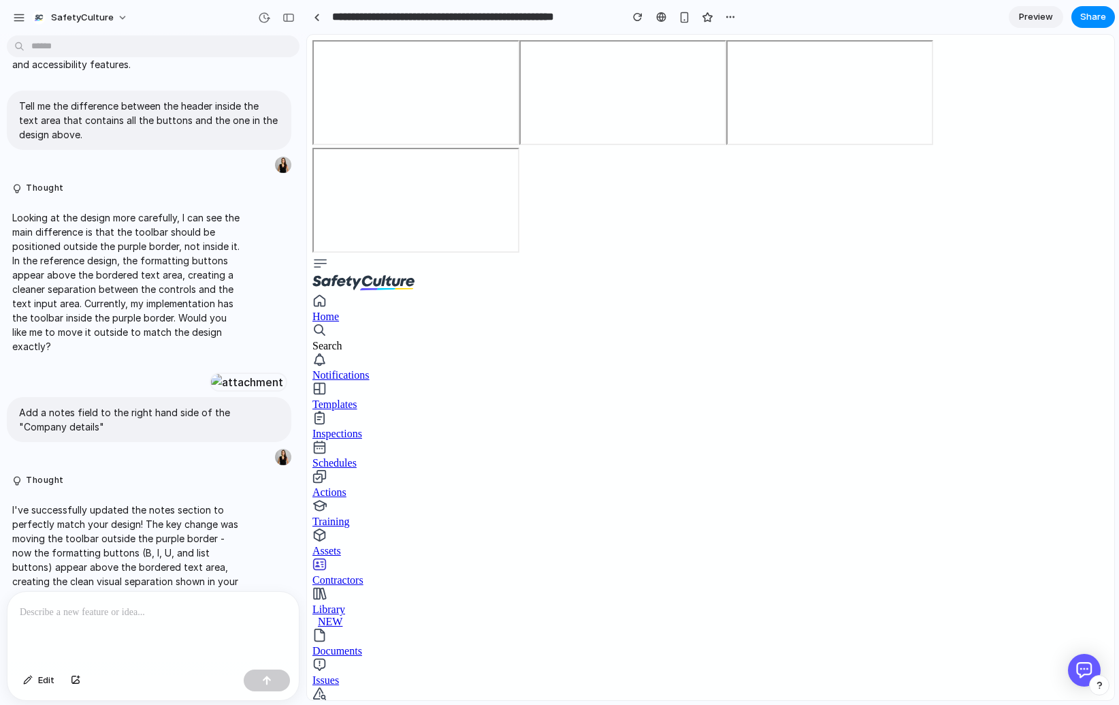
click at [137, 627] on div at bounding box center [152, 628] width 291 height 72
